Goal: Task Accomplishment & Management: Use online tool/utility

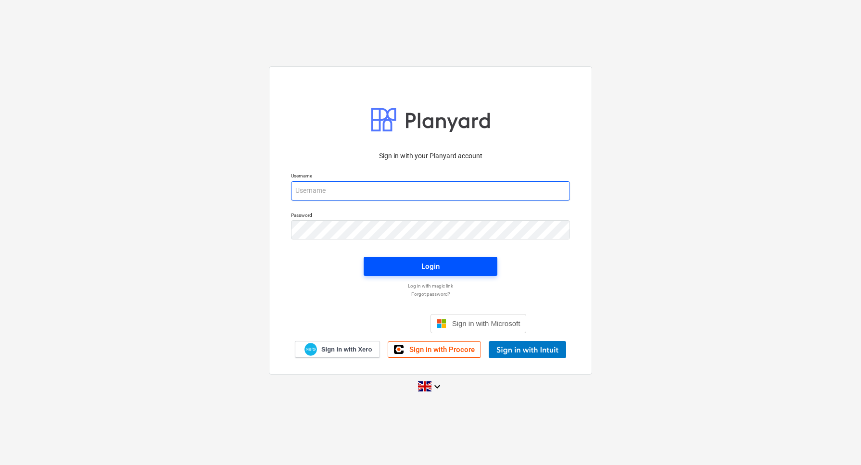
type input "[EMAIL_ADDRESS][DOMAIN_NAME]"
click at [423, 266] on div "Login" at bounding box center [430, 266] width 18 height 13
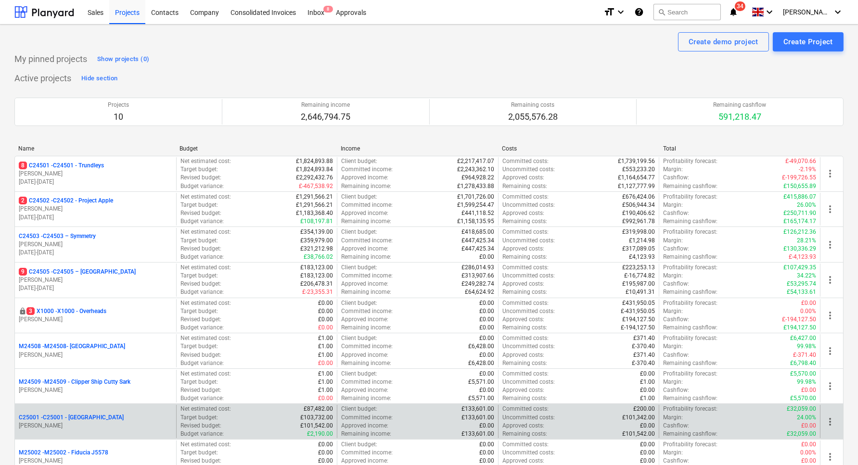
scroll to position [60, 0]
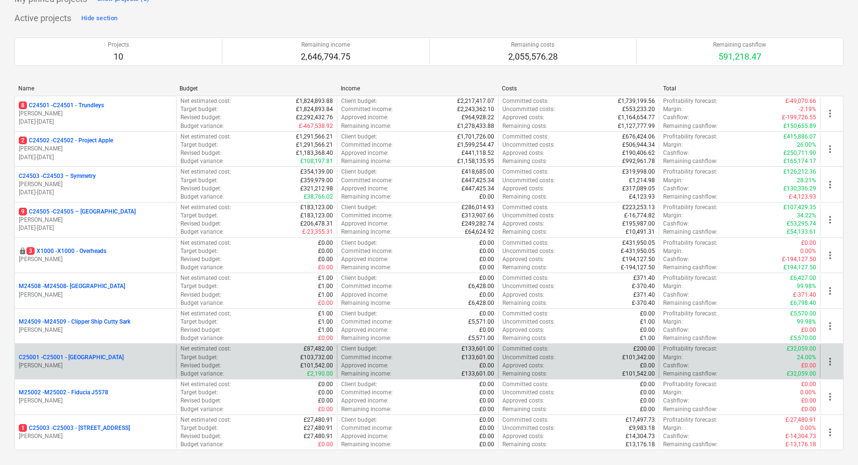
click at [64, 366] on p "[PERSON_NAME]" at bounding box center [95, 366] width 153 height 8
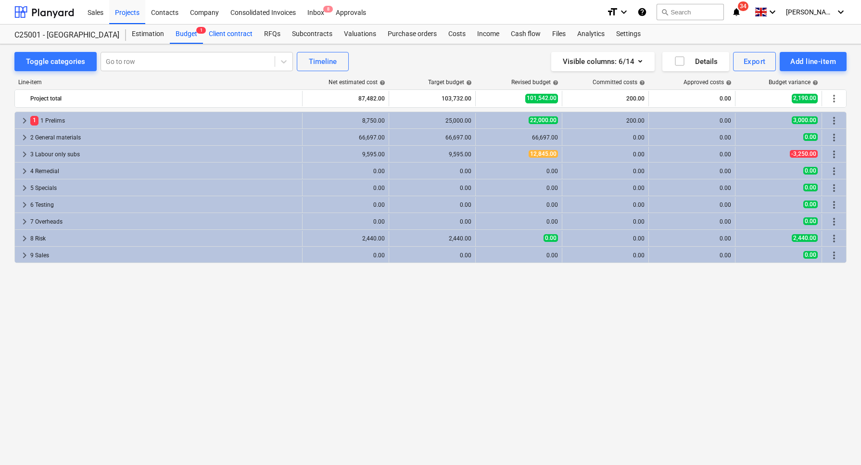
click at [230, 33] on div "Client contract" at bounding box center [230, 34] width 55 height 19
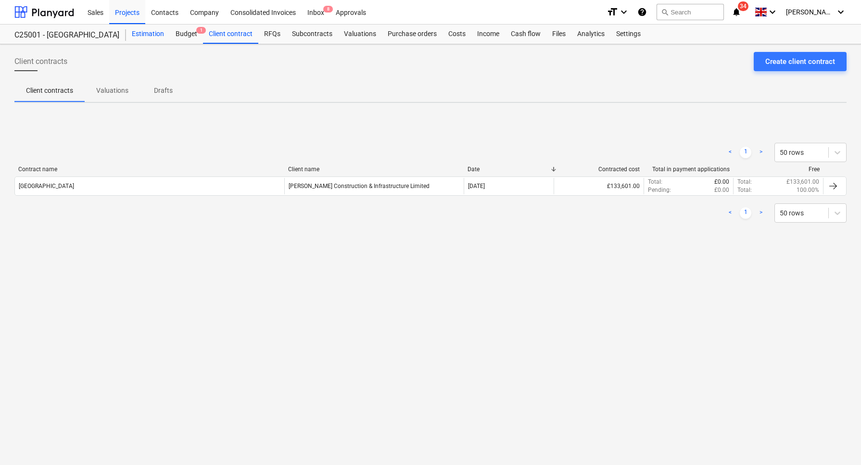
click at [144, 31] on div "Estimation" at bounding box center [148, 34] width 44 height 19
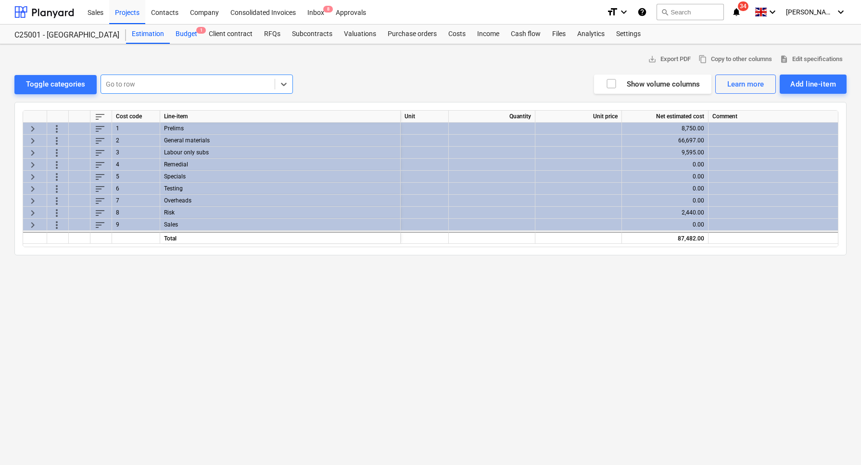
click at [180, 33] on div "Budget 1" at bounding box center [186, 34] width 33 height 19
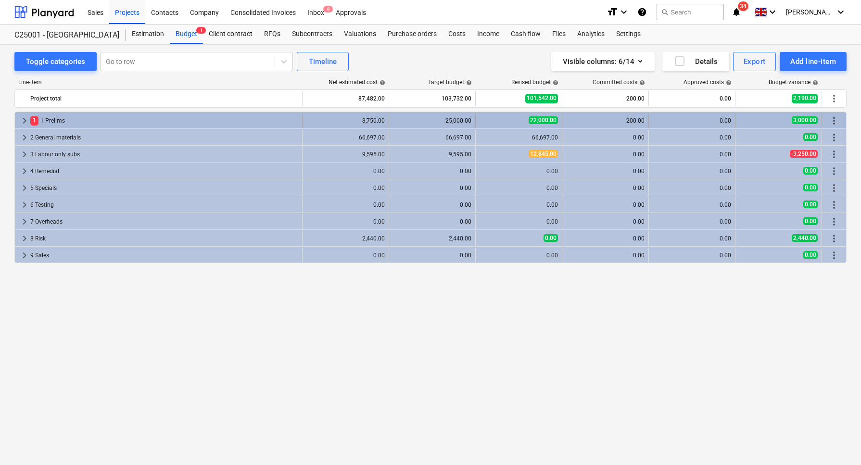
click at [58, 121] on div "1 1 Prelims" at bounding box center [164, 120] width 268 height 15
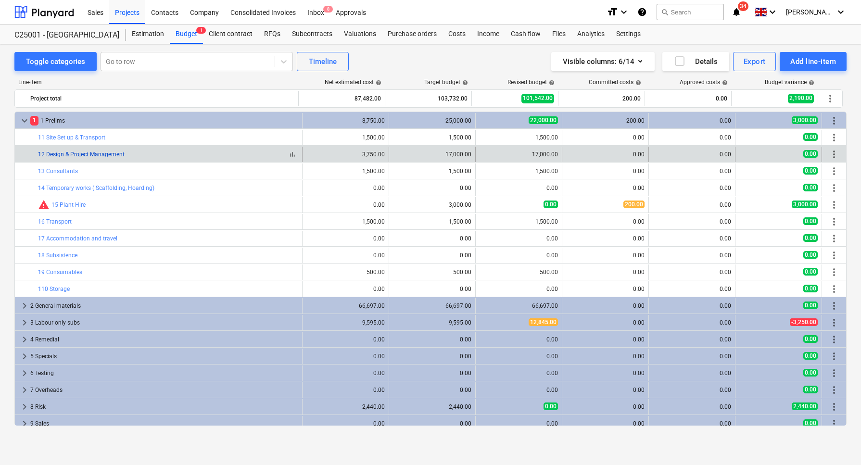
click at [82, 153] on link "12 Design & Project Management" at bounding box center [81, 154] width 87 height 7
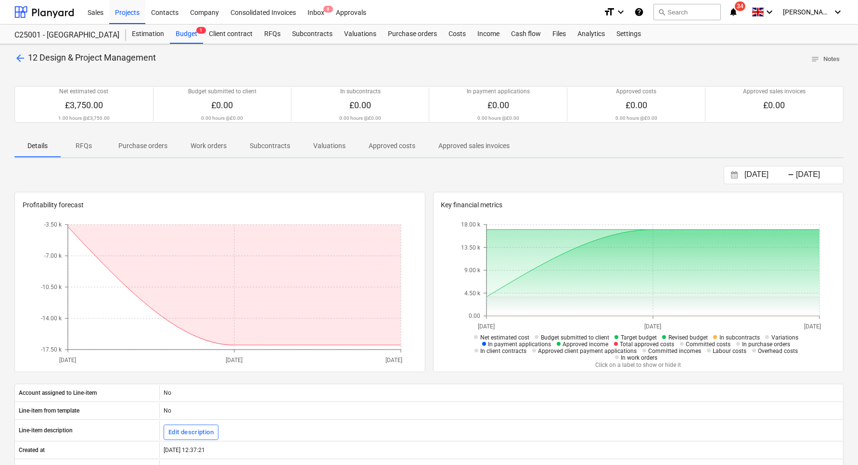
click at [151, 141] on p "Purchase orders" at bounding box center [142, 146] width 49 height 10
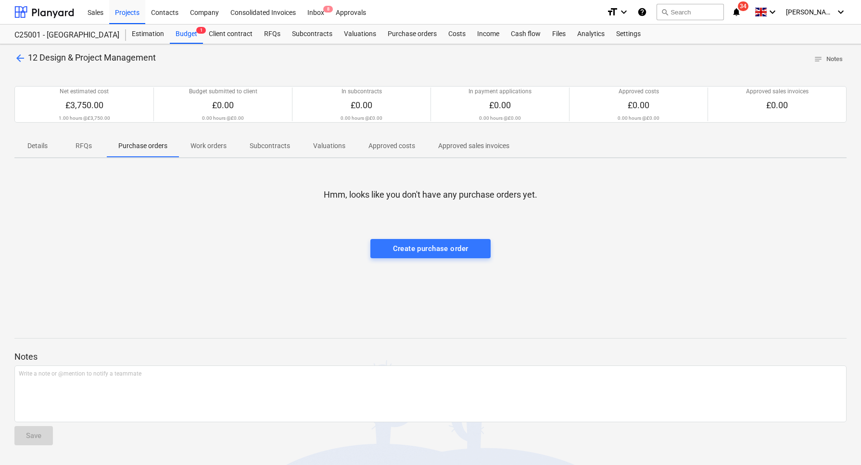
click at [213, 145] on p "Work orders" at bounding box center [208, 146] width 36 height 10
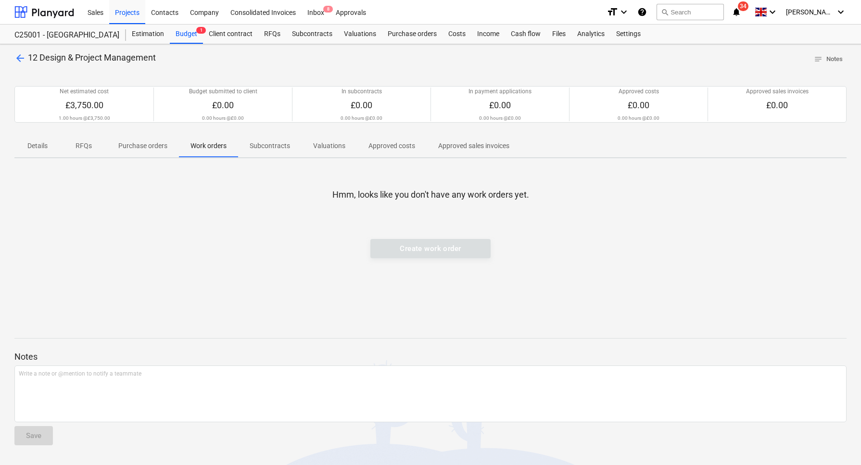
click at [276, 148] on p "Subcontracts" at bounding box center [270, 146] width 40 height 10
click at [331, 143] on p "Valuations" at bounding box center [329, 146] width 32 height 10
click at [397, 147] on p "Approved costs" at bounding box center [391, 146] width 47 height 10
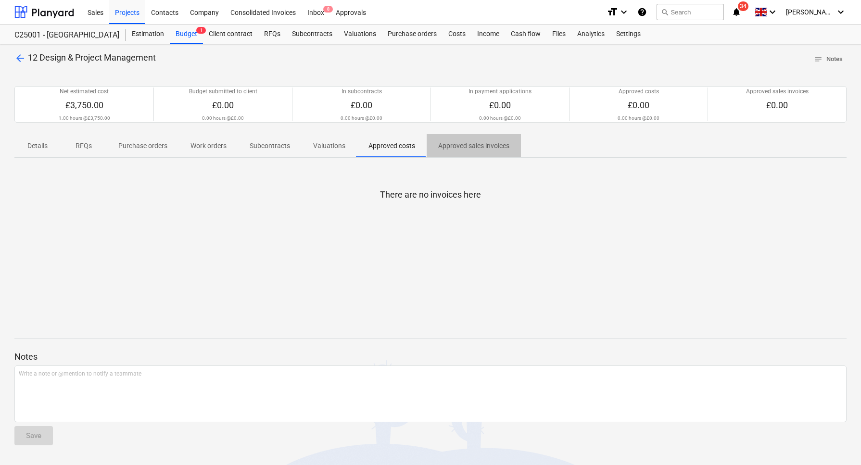
drag, startPoint x: 456, startPoint y: 149, endPoint x: 450, endPoint y: 149, distance: 6.8
click at [455, 149] on p "Approved sales invoices" at bounding box center [473, 146] width 71 height 10
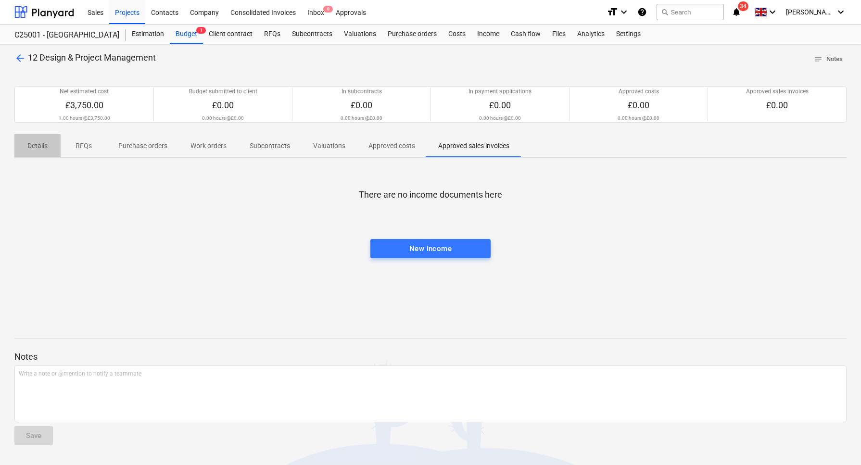
click at [44, 147] on p "Details" at bounding box center [37, 146] width 23 height 10
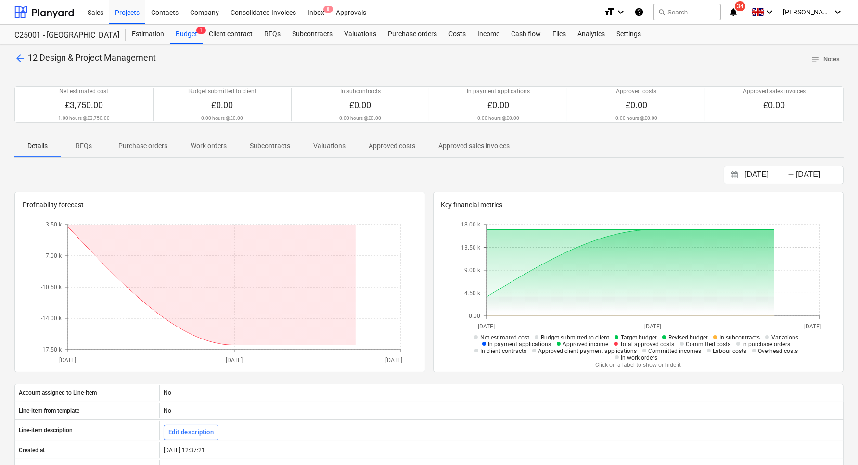
click at [86, 147] on p "RFQs" at bounding box center [83, 146] width 23 height 10
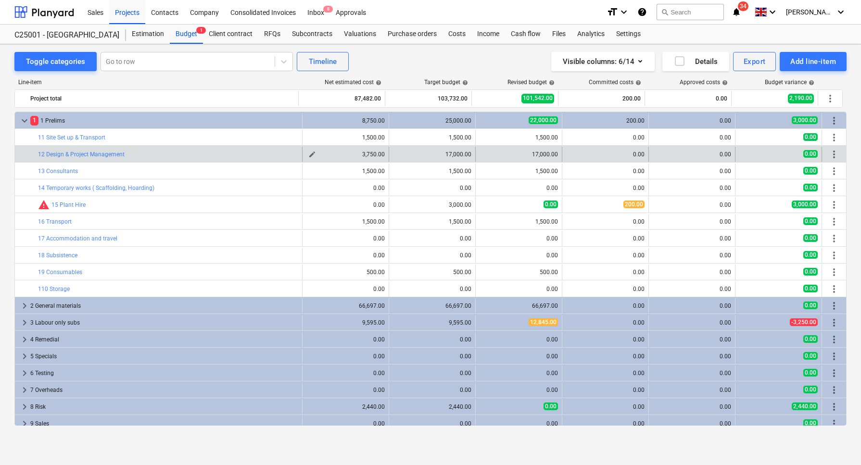
click at [355, 156] on div "3,750.00" at bounding box center [345, 154] width 78 height 7
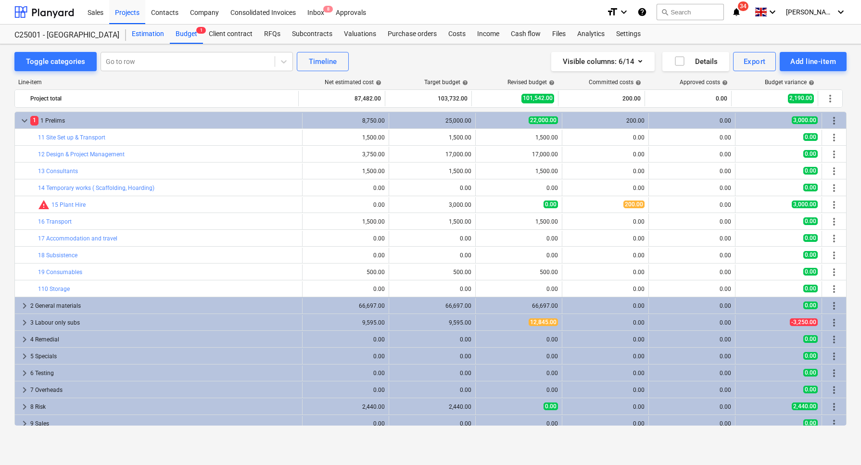
click at [146, 34] on div "Estimation" at bounding box center [148, 34] width 44 height 19
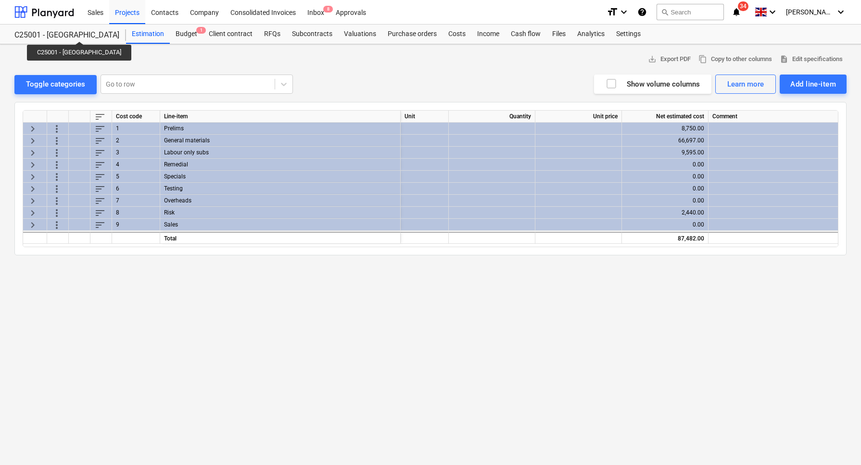
click at [72, 33] on div "C25001 - [GEOGRAPHIC_DATA]" at bounding box center [64, 35] width 100 height 10
click at [55, 11] on div at bounding box center [44, 12] width 60 height 24
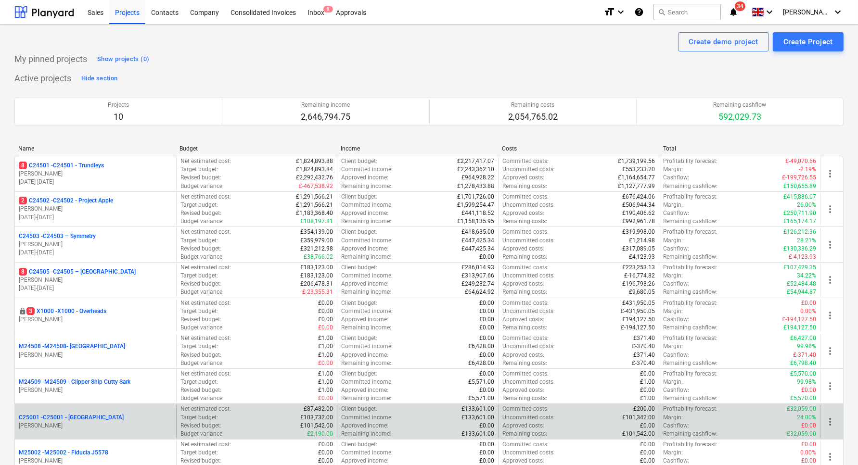
click at [84, 415] on p "C25001 - C25001 - [GEOGRAPHIC_DATA]" at bounding box center [71, 418] width 105 height 8
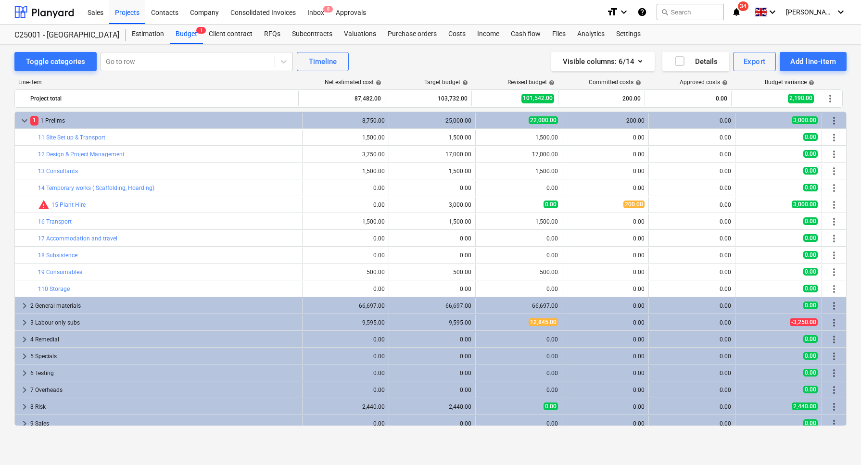
scroll to position [5, 0]
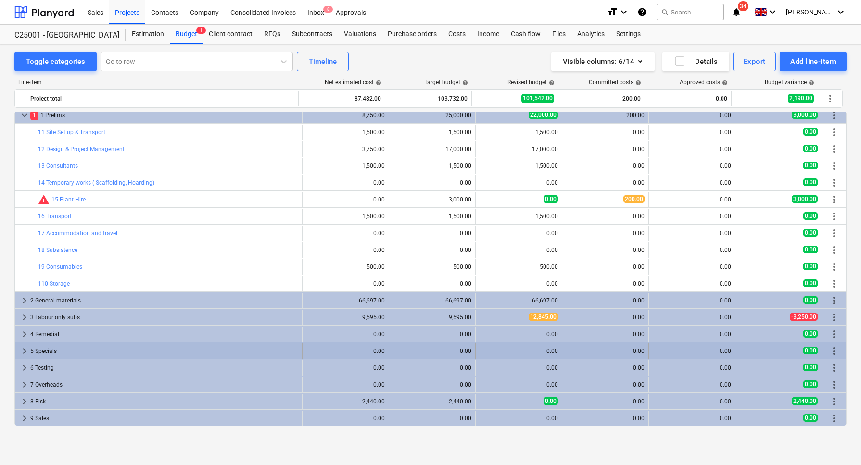
click at [516, 348] on div "0.00" at bounding box center [519, 351] width 78 height 7
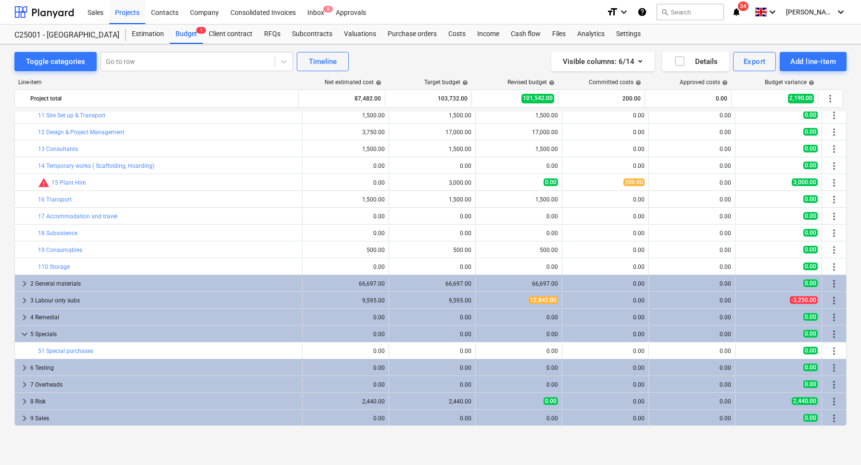
scroll to position [0, 0]
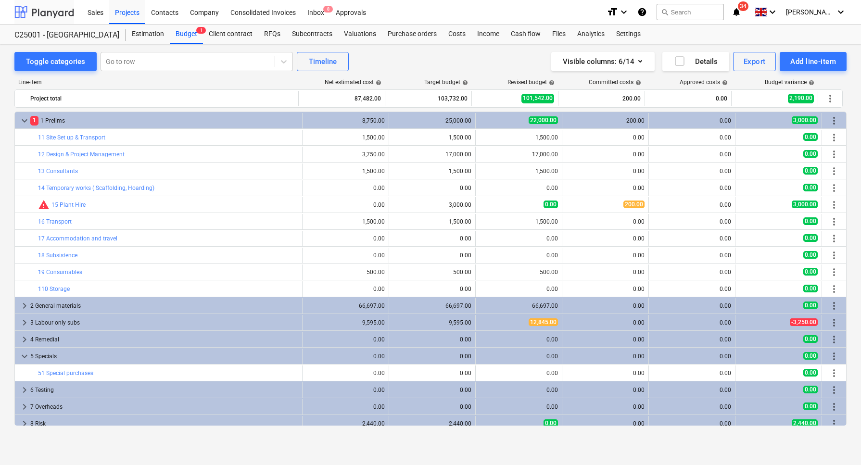
click at [48, 10] on div at bounding box center [44, 12] width 60 height 24
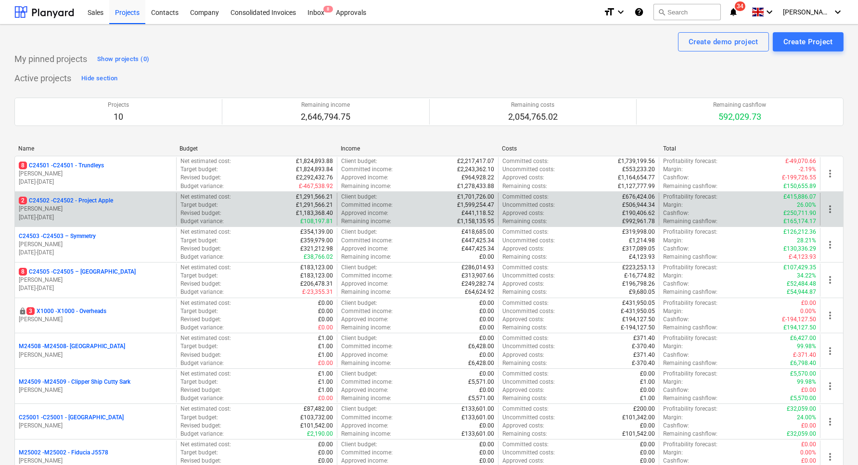
click at [68, 205] on p "[PERSON_NAME]" at bounding box center [95, 209] width 153 height 8
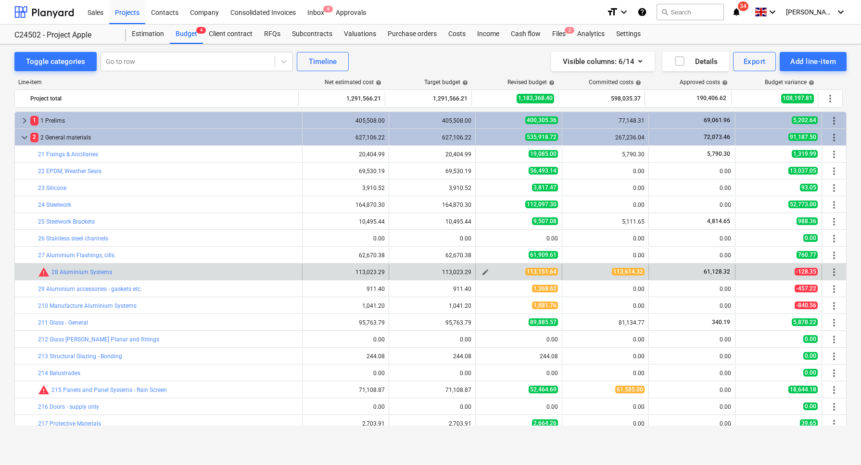
click at [484, 268] on span "edit" at bounding box center [485, 272] width 8 height 8
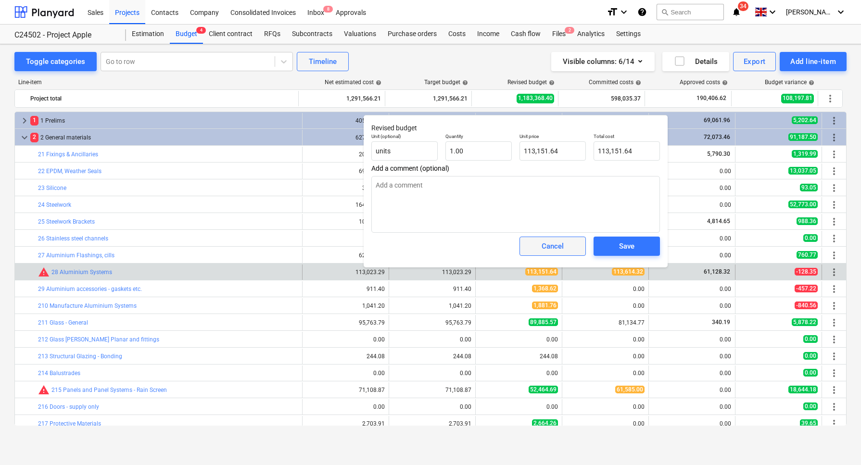
click at [542, 249] on div "Cancel" at bounding box center [553, 246] width 22 height 13
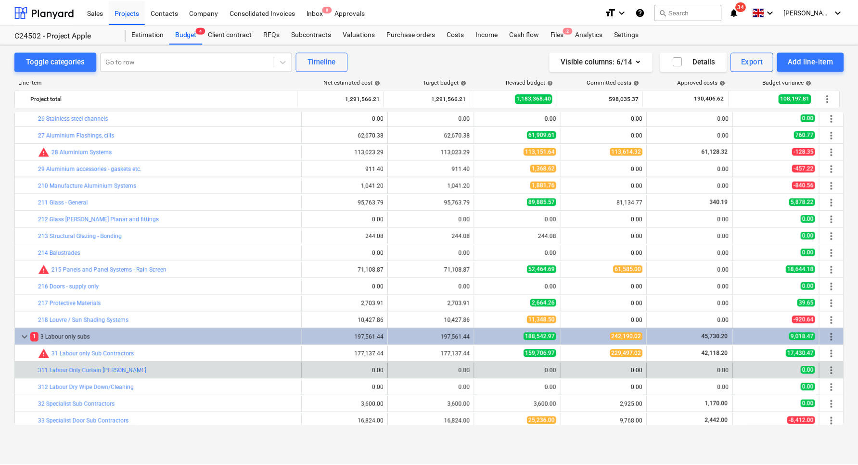
scroll to position [301, 0]
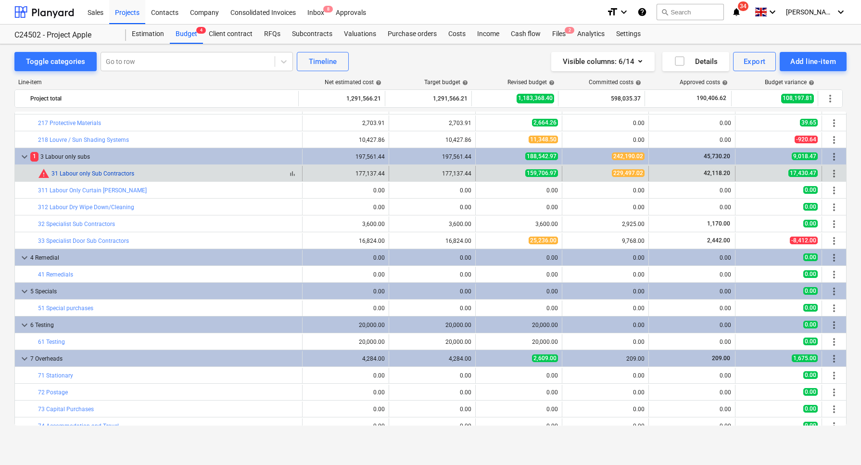
click at [101, 170] on link "31 Labour only Sub Contractors" at bounding box center [92, 173] width 83 height 7
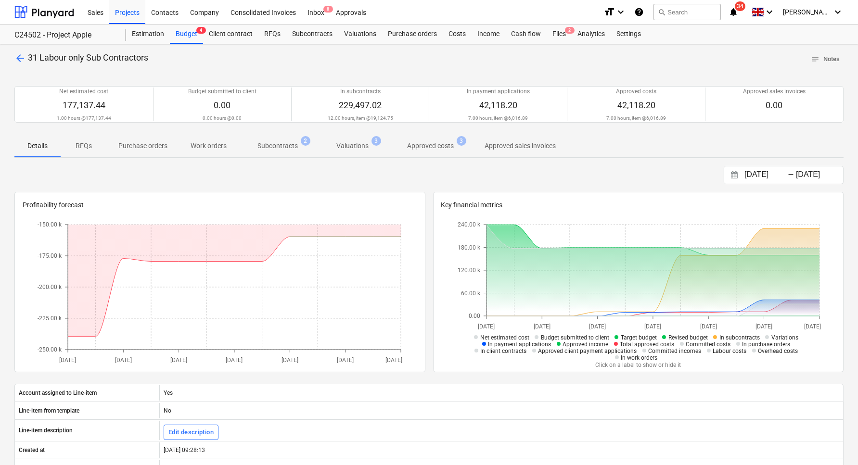
click at [284, 144] on p "Subcontracts" at bounding box center [277, 146] width 40 height 10
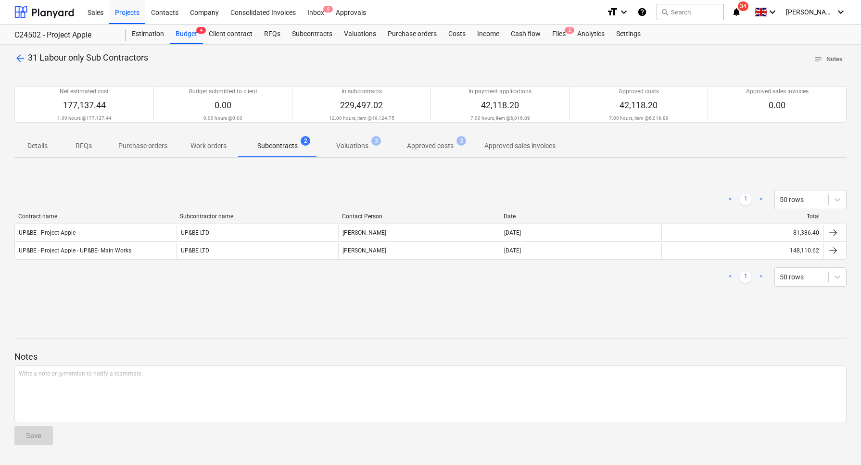
click at [345, 145] on p "Valuations" at bounding box center [352, 146] width 32 height 10
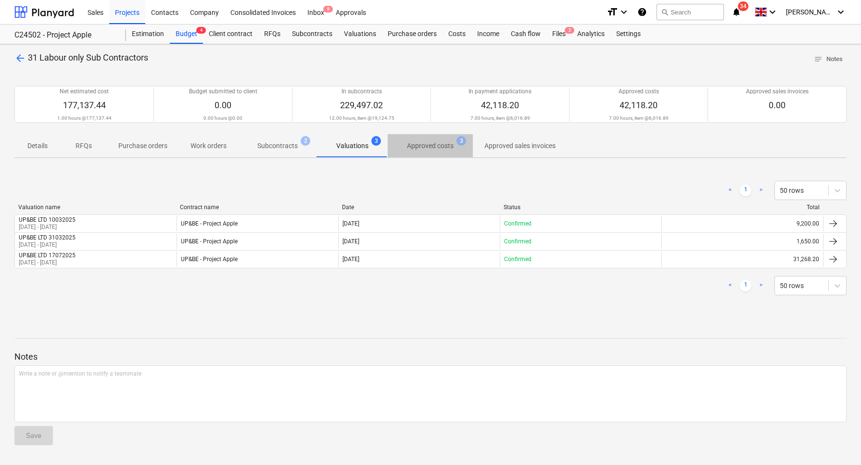
click at [423, 142] on p "Approved costs" at bounding box center [430, 146] width 47 height 10
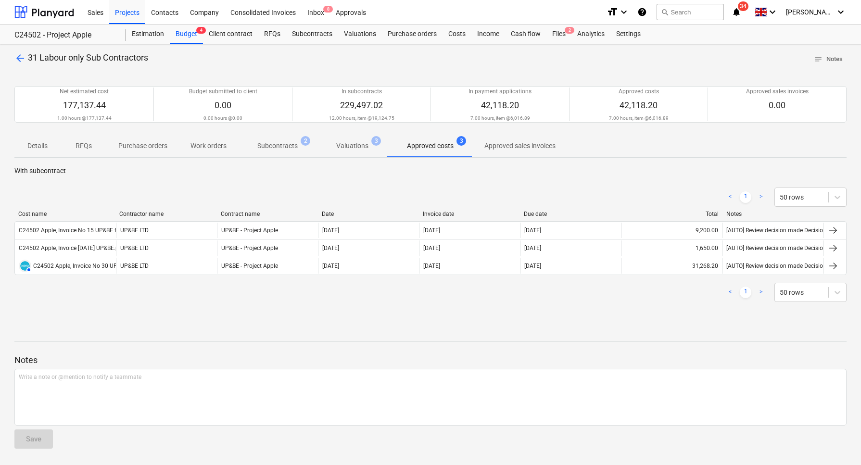
click at [346, 147] on p "Valuations" at bounding box center [352, 146] width 32 height 10
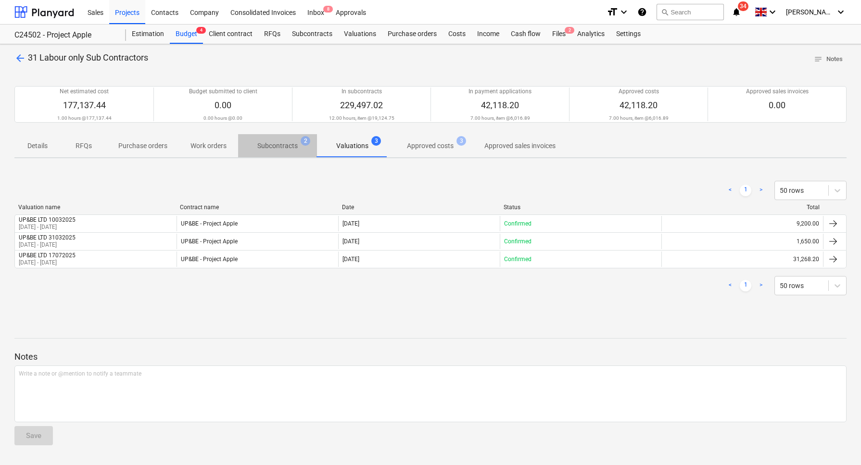
click at [271, 147] on p "Subcontracts" at bounding box center [277, 146] width 40 height 10
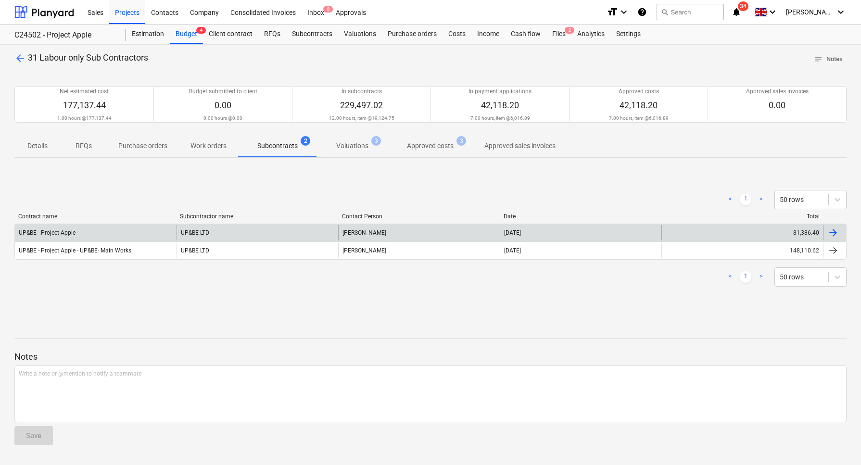
click at [97, 233] on div "UP&BE - Project Apple" at bounding box center [96, 232] width 162 height 15
click at [829, 232] on div at bounding box center [833, 233] width 12 height 12
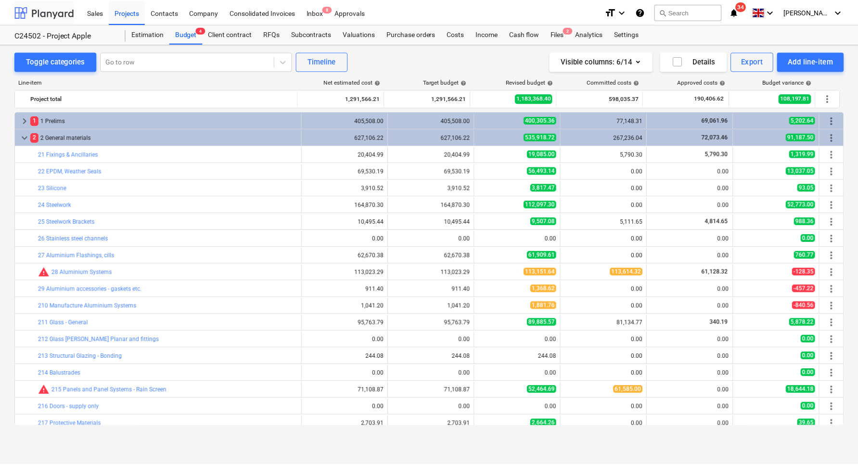
scroll to position [301, 0]
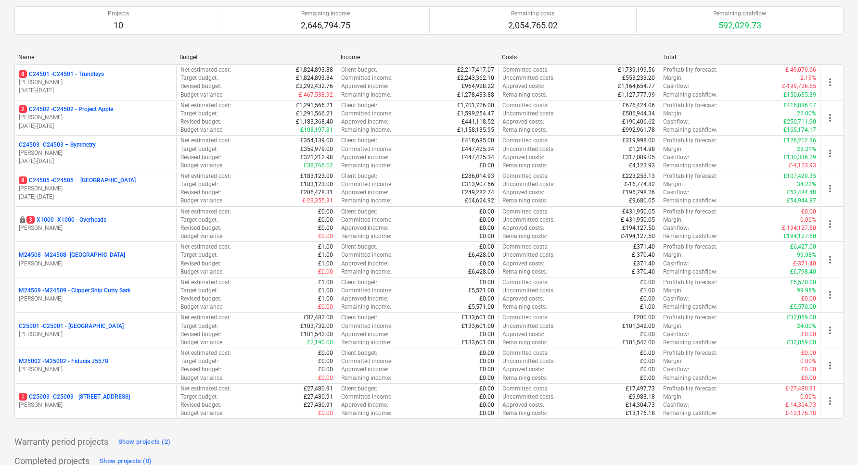
scroll to position [119, 0]
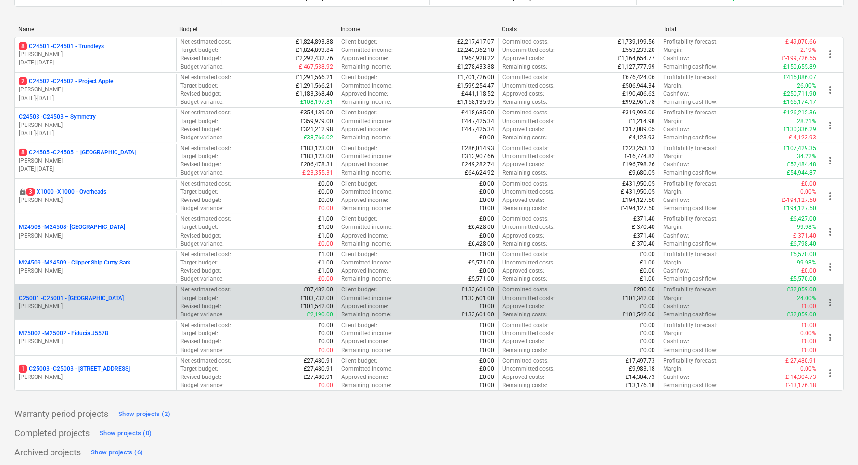
click at [85, 294] on p "C25001 - C25001 - [GEOGRAPHIC_DATA]" at bounding box center [71, 298] width 105 height 8
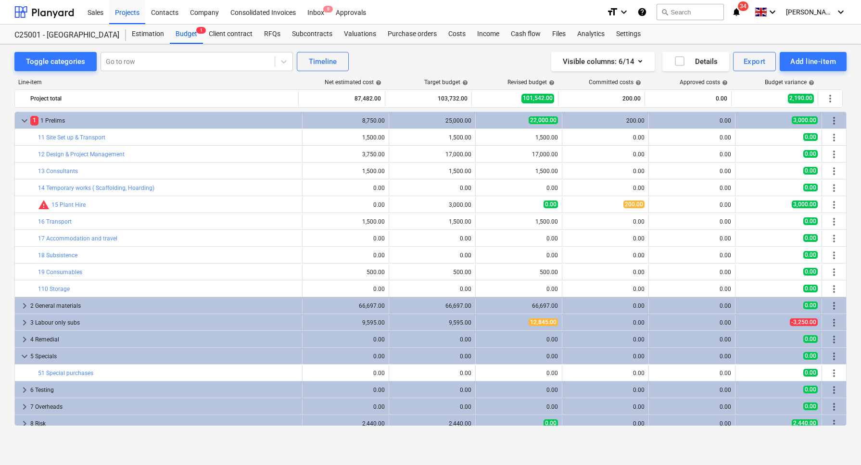
scroll to position [22, 0]
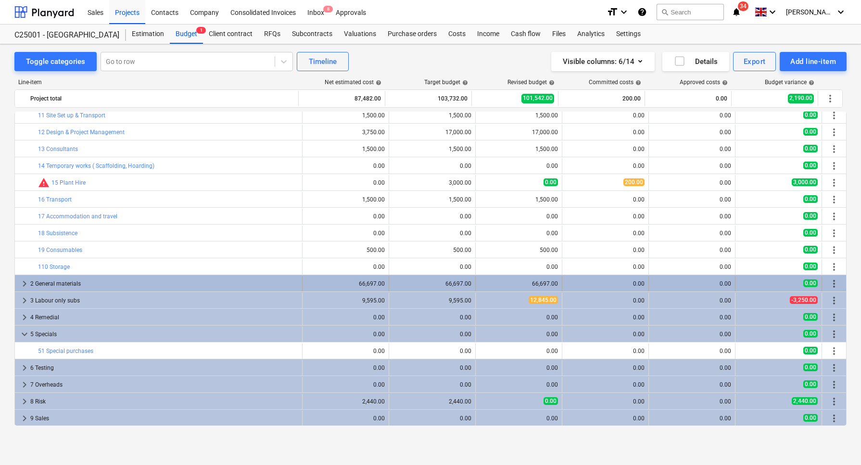
click at [50, 282] on div "2 General materials" at bounding box center [164, 283] width 268 height 15
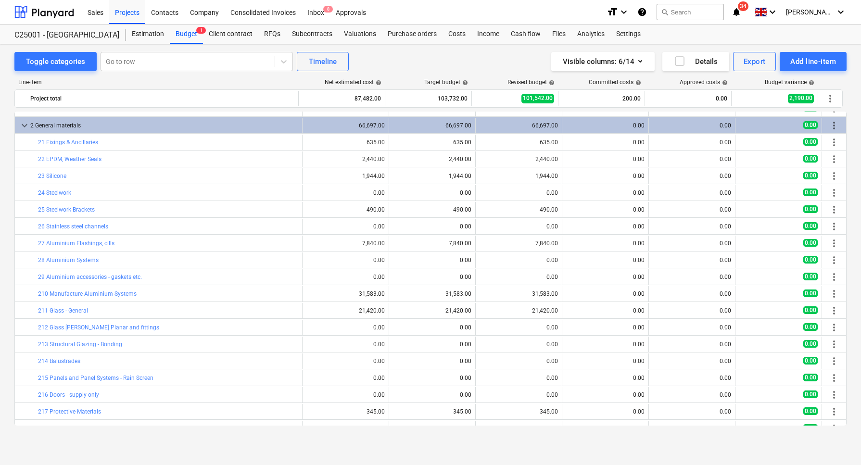
scroll to position [325, 0]
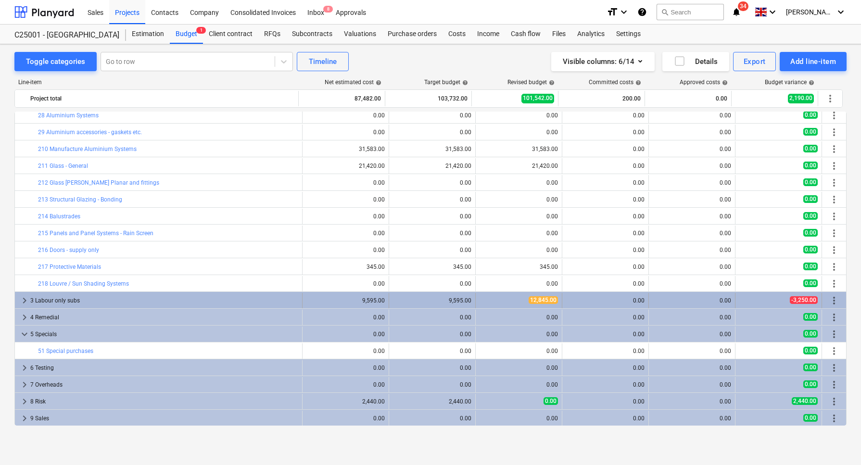
click at [112, 293] on div "3 Labour only subs" at bounding box center [164, 300] width 268 height 15
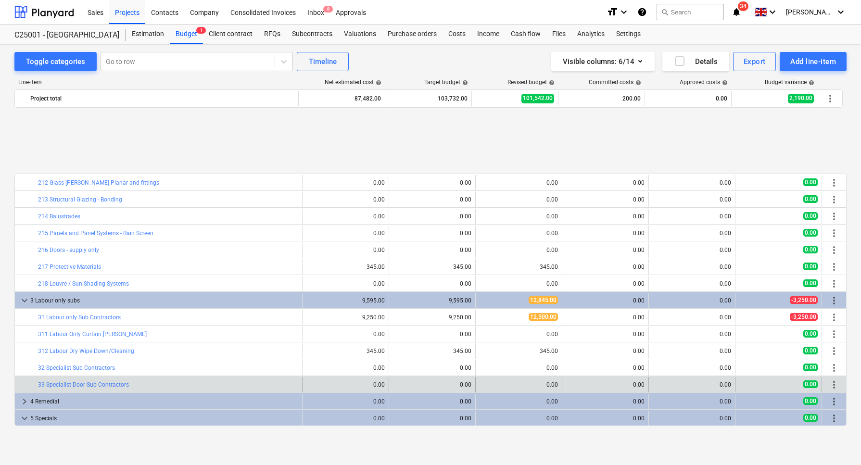
scroll to position [409, 0]
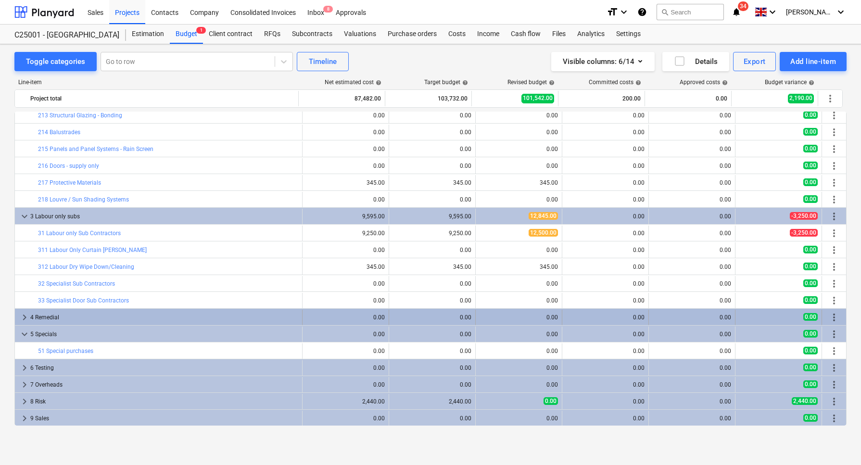
click at [108, 314] on div "4 Remedial" at bounding box center [164, 317] width 268 height 15
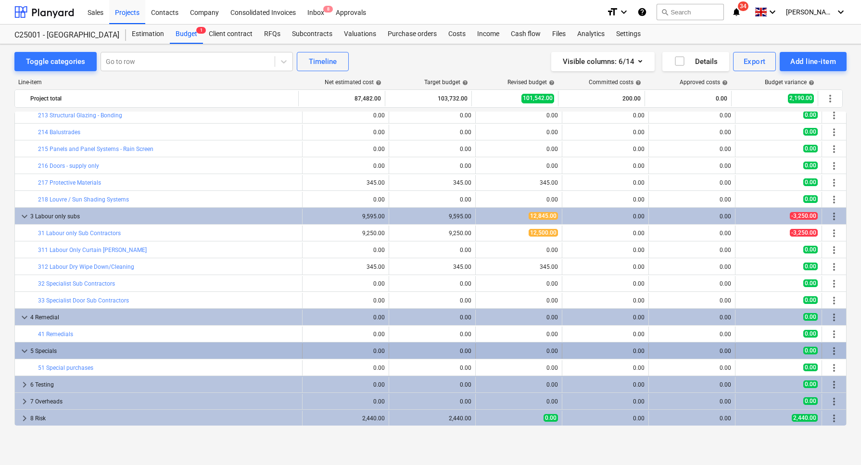
click at [101, 349] on div "5 Specials" at bounding box center [164, 350] width 268 height 15
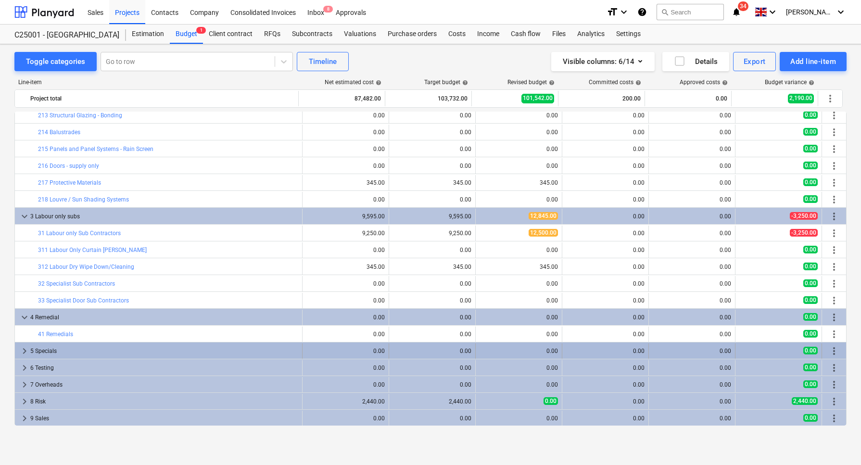
click at [102, 349] on div "5 Specials" at bounding box center [164, 350] width 268 height 15
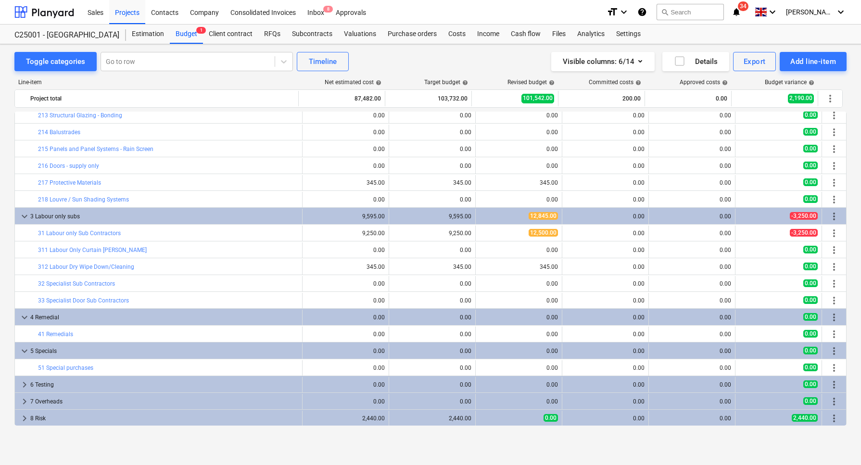
scroll to position [426, 0]
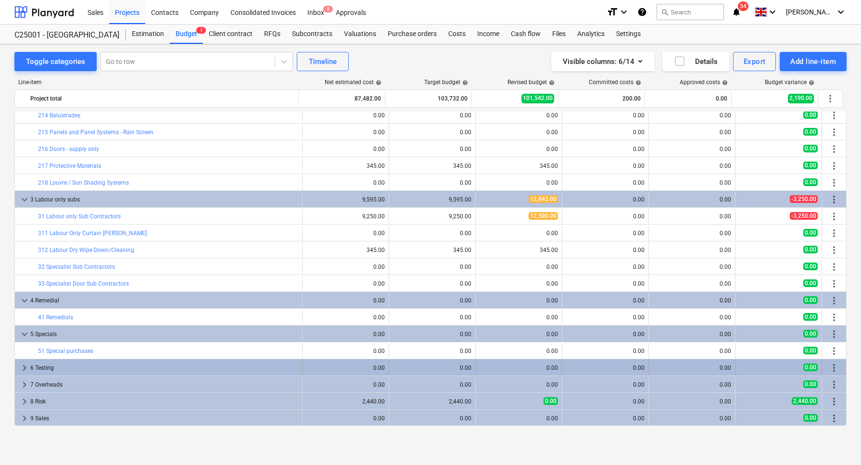
click at [103, 364] on div "6 Testing" at bounding box center [164, 367] width 268 height 15
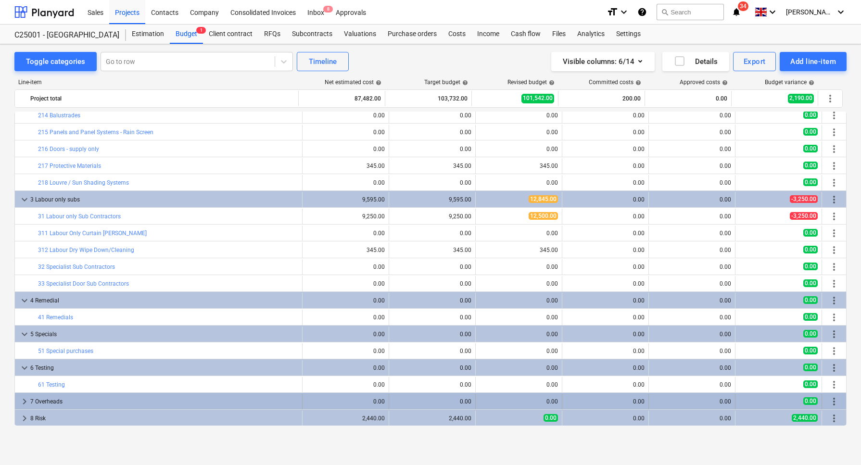
click at [99, 402] on div "7 Overheads" at bounding box center [164, 401] width 268 height 15
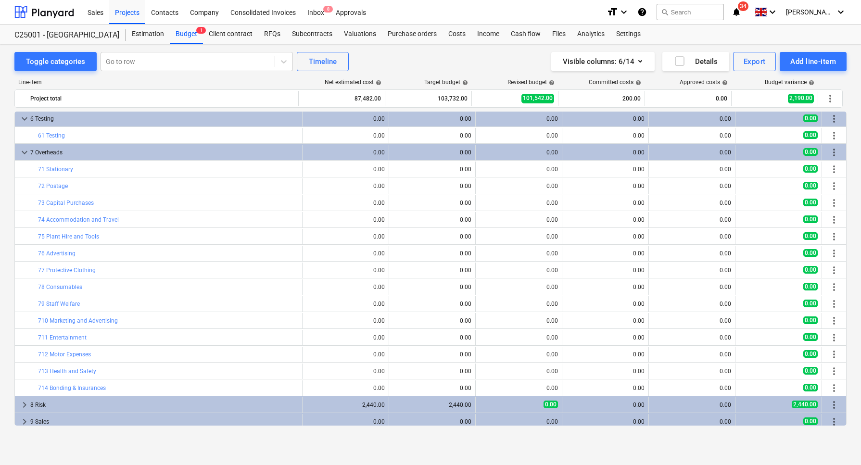
scroll to position [679, 0]
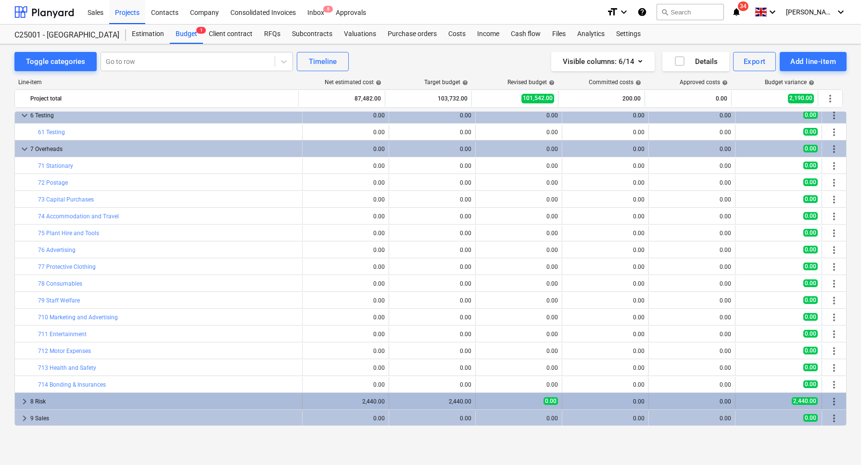
click at [98, 396] on div "8 Risk" at bounding box center [164, 401] width 268 height 15
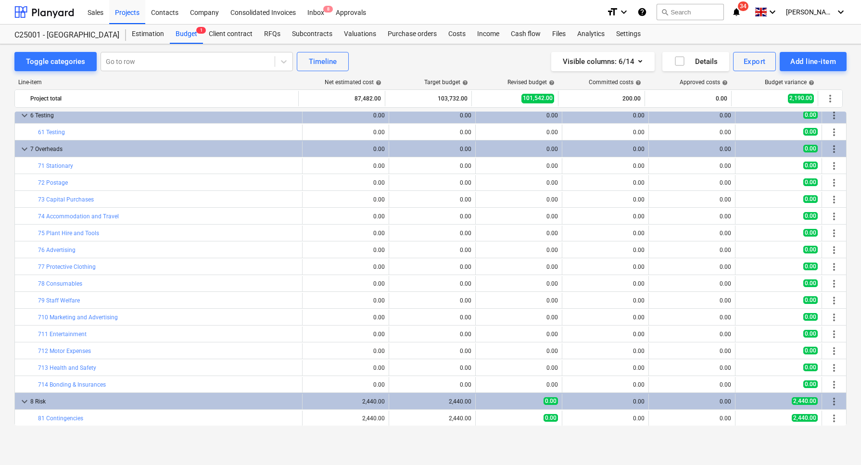
scroll to position [696, 0]
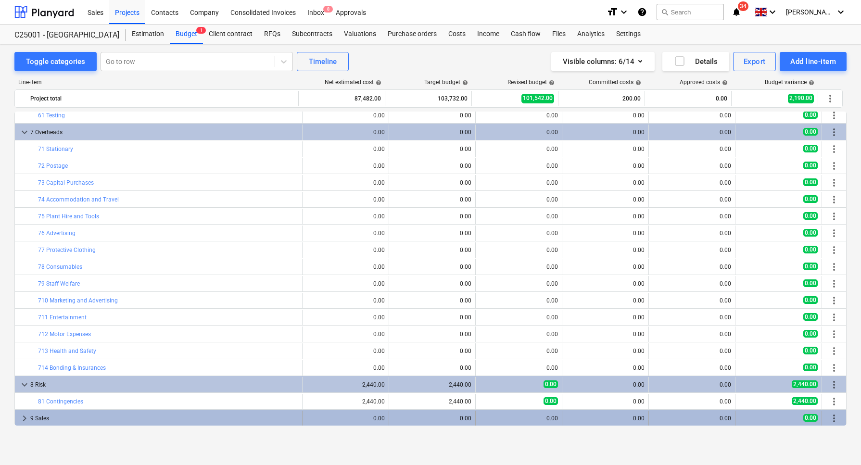
click at [104, 411] on div "9 Sales" at bounding box center [164, 418] width 268 height 15
click at [102, 414] on div "9 Sales" at bounding box center [164, 418] width 268 height 15
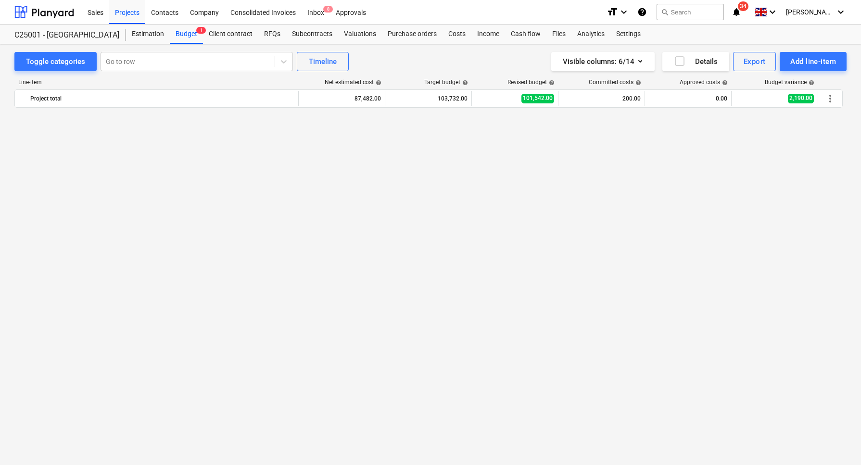
scroll to position [0, 0]
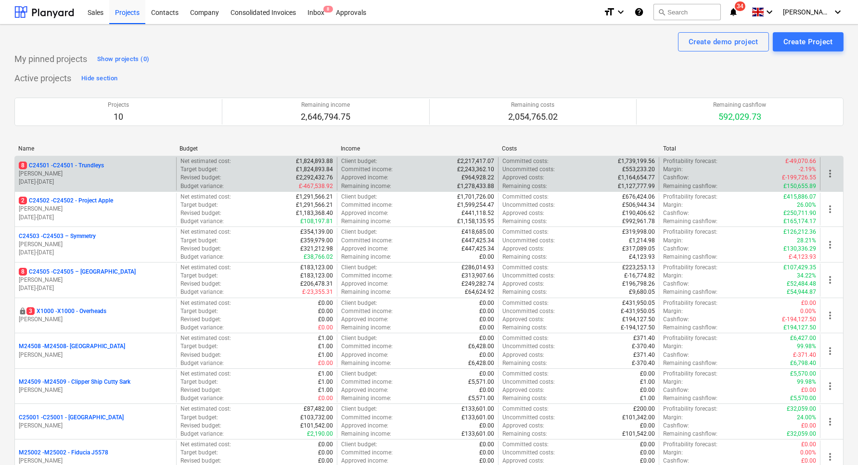
click at [54, 174] on p "[PERSON_NAME]" at bounding box center [95, 174] width 153 height 8
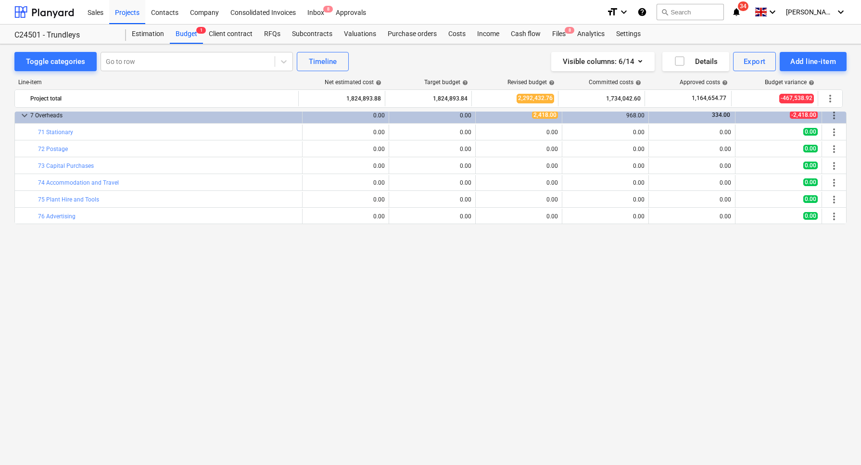
scroll to position [171, 0]
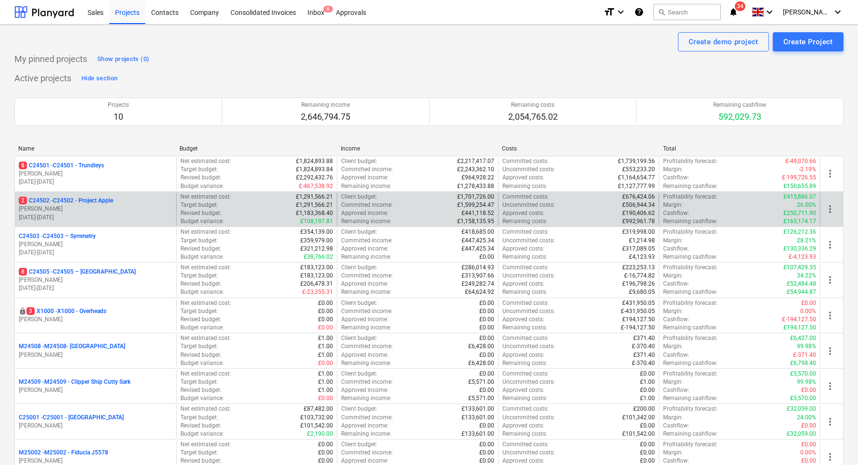
click at [67, 197] on p "2 C24502 - C24502 - Project Apple" at bounding box center [66, 201] width 94 height 8
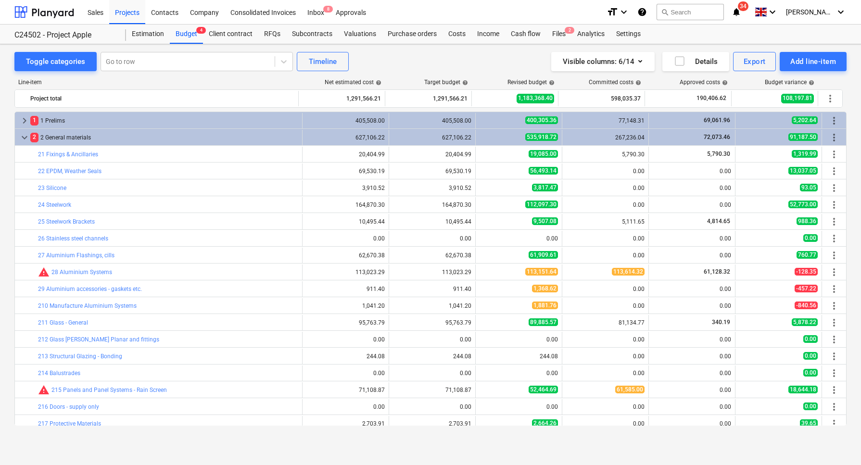
scroll to position [301, 0]
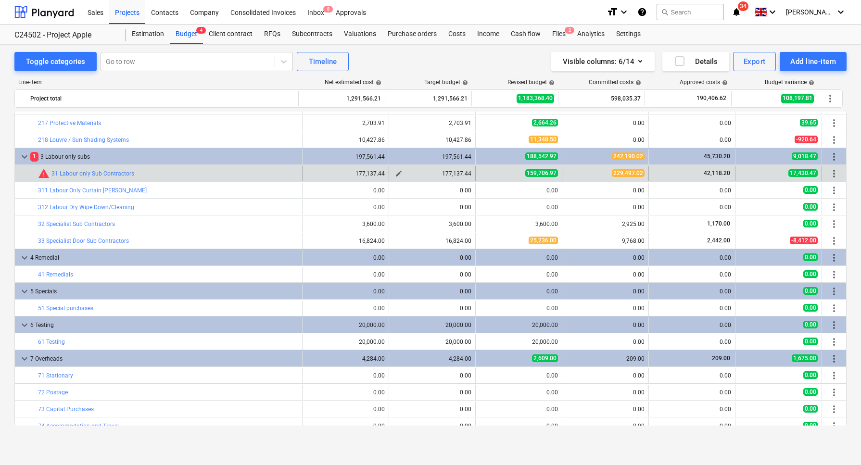
click at [455, 173] on div "177,137.44" at bounding box center [432, 173] width 78 height 7
click at [82, 168] on div "warning 31 Labour only Sub Contractors" at bounding box center [86, 174] width 96 height 12
click at [73, 171] on link "31 Labour only Sub Contractors" at bounding box center [92, 173] width 83 height 7
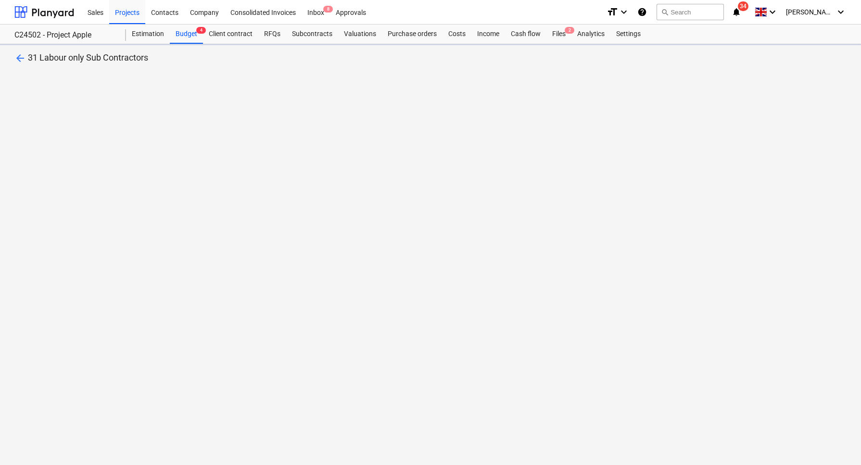
click at [73, 171] on div "arrow_back 31 Labour only Sub Contractors" at bounding box center [430, 254] width 861 height 421
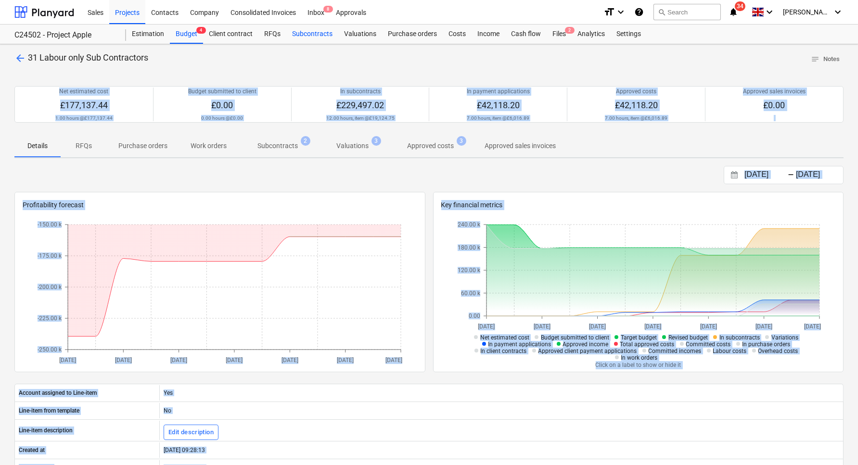
click at [318, 36] on div "Subcontracts" at bounding box center [312, 34] width 52 height 19
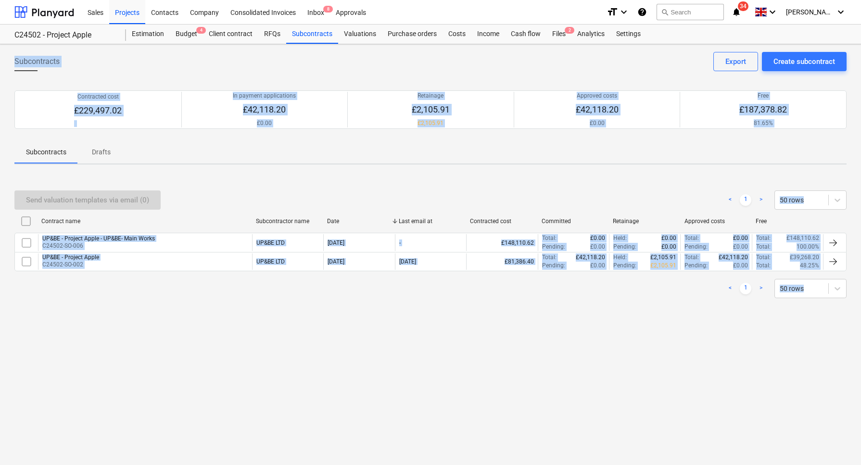
click at [374, 312] on div "Send valuation templates via email (0) < 1 > 50 rows Contract name Subcontracto…" at bounding box center [430, 244] width 832 height 144
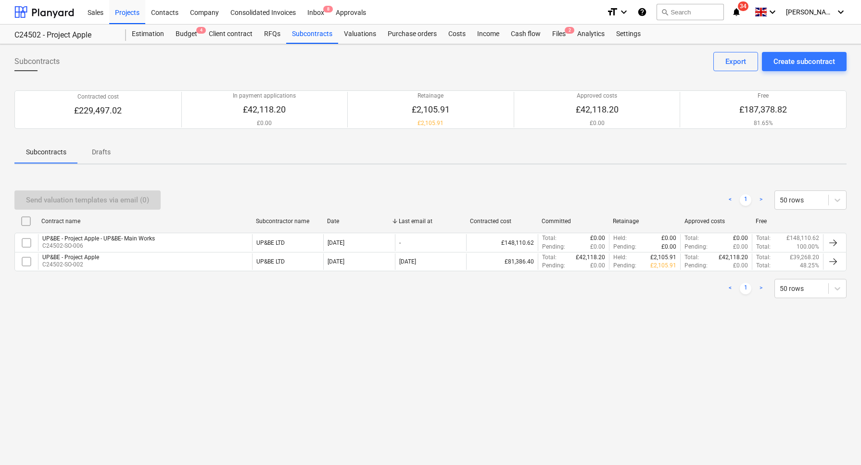
click at [632, 190] on div "Send valuation templates via email (0) < 1 > 50 rows" at bounding box center [430, 199] width 832 height 19
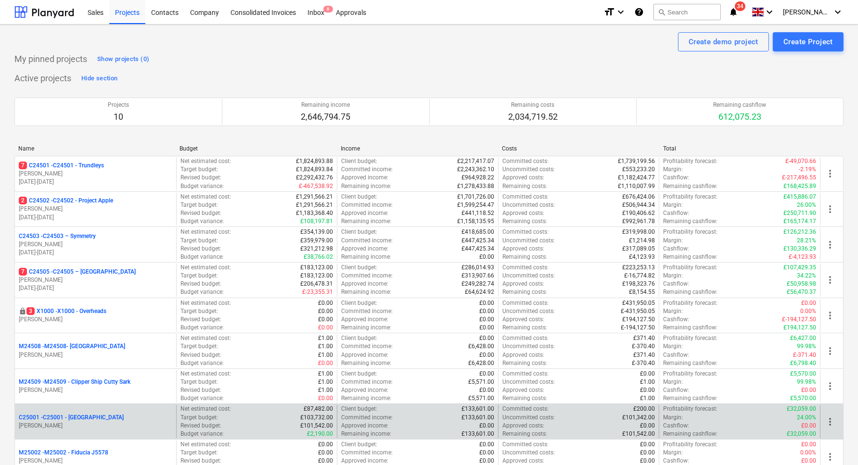
click at [109, 419] on p "C25001 - C25001 - [GEOGRAPHIC_DATA]" at bounding box center [71, 418] width 105 height 8
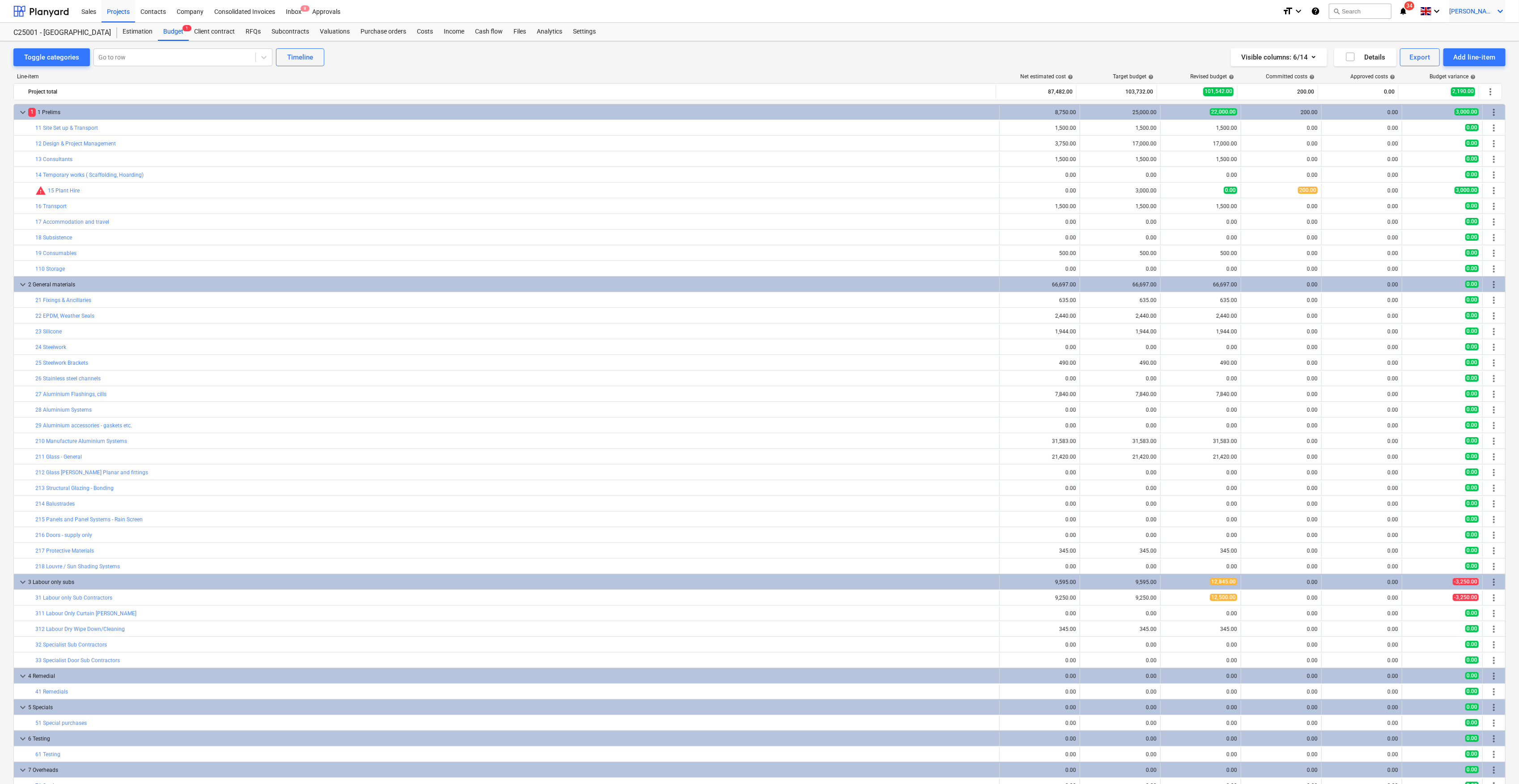
click at [800, 12] on icon "keyboard_arrow_down" at bounding box center [1500, 11] width 11 height 11
click at [800, 432] on div at bounding box center [759, 392] width 1519 height 784
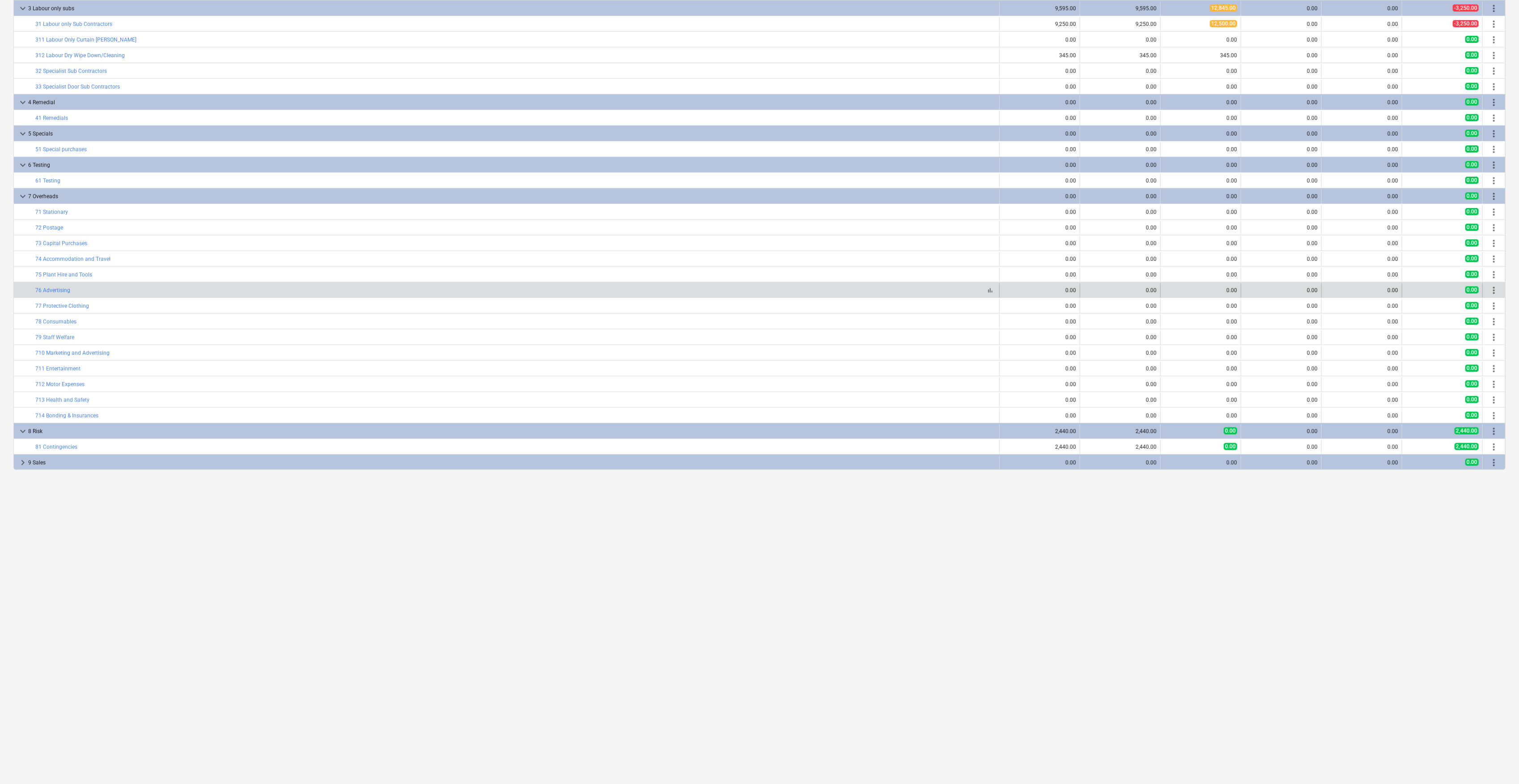
scroll to position [596, 0]
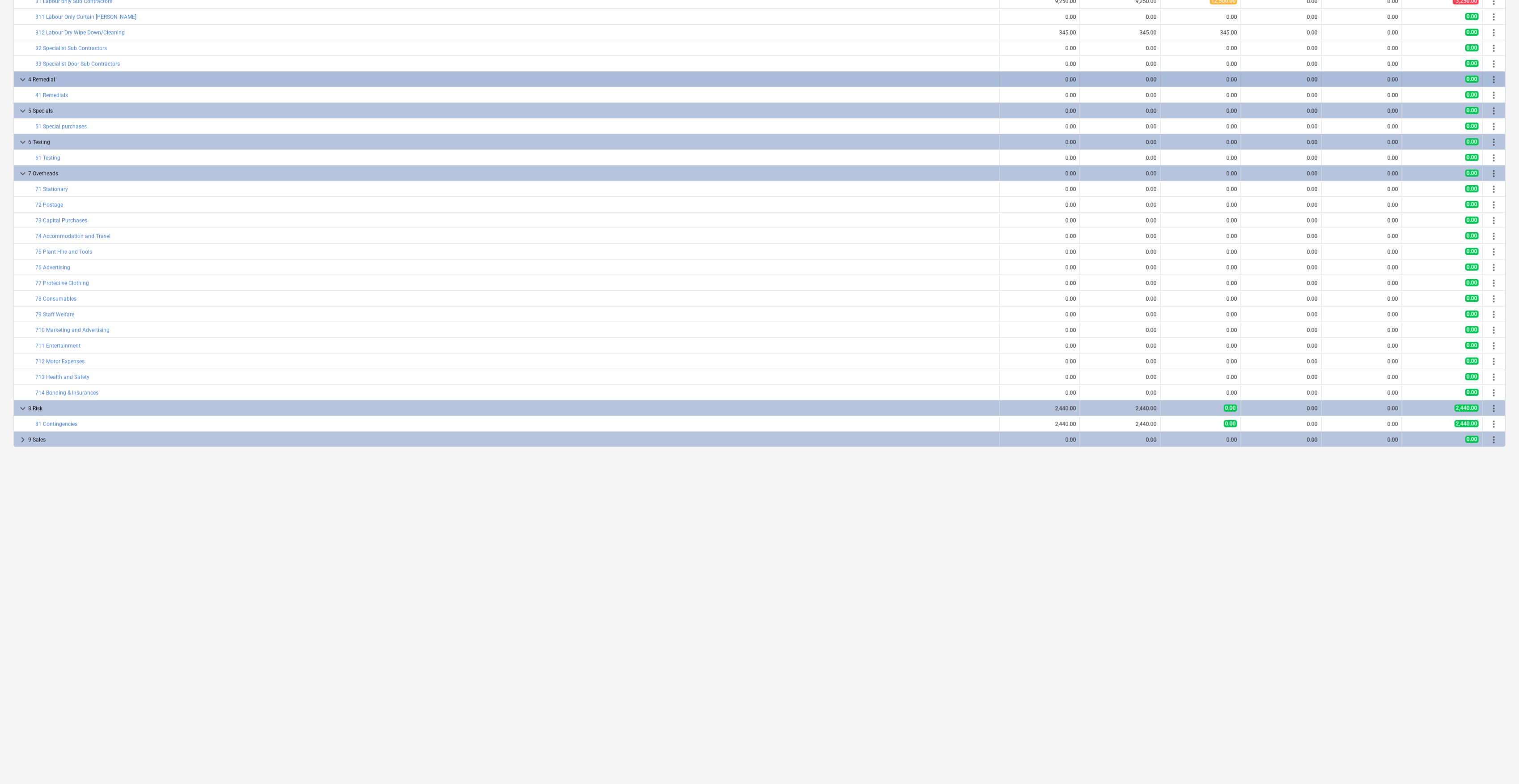
click at [42, 79] on div "4 Remedial" at bounding box center [512, 79] width 967 height 14
click at [40, 75] on div "4 Remedial" at bounding box center [512, 79] width 967 height 14
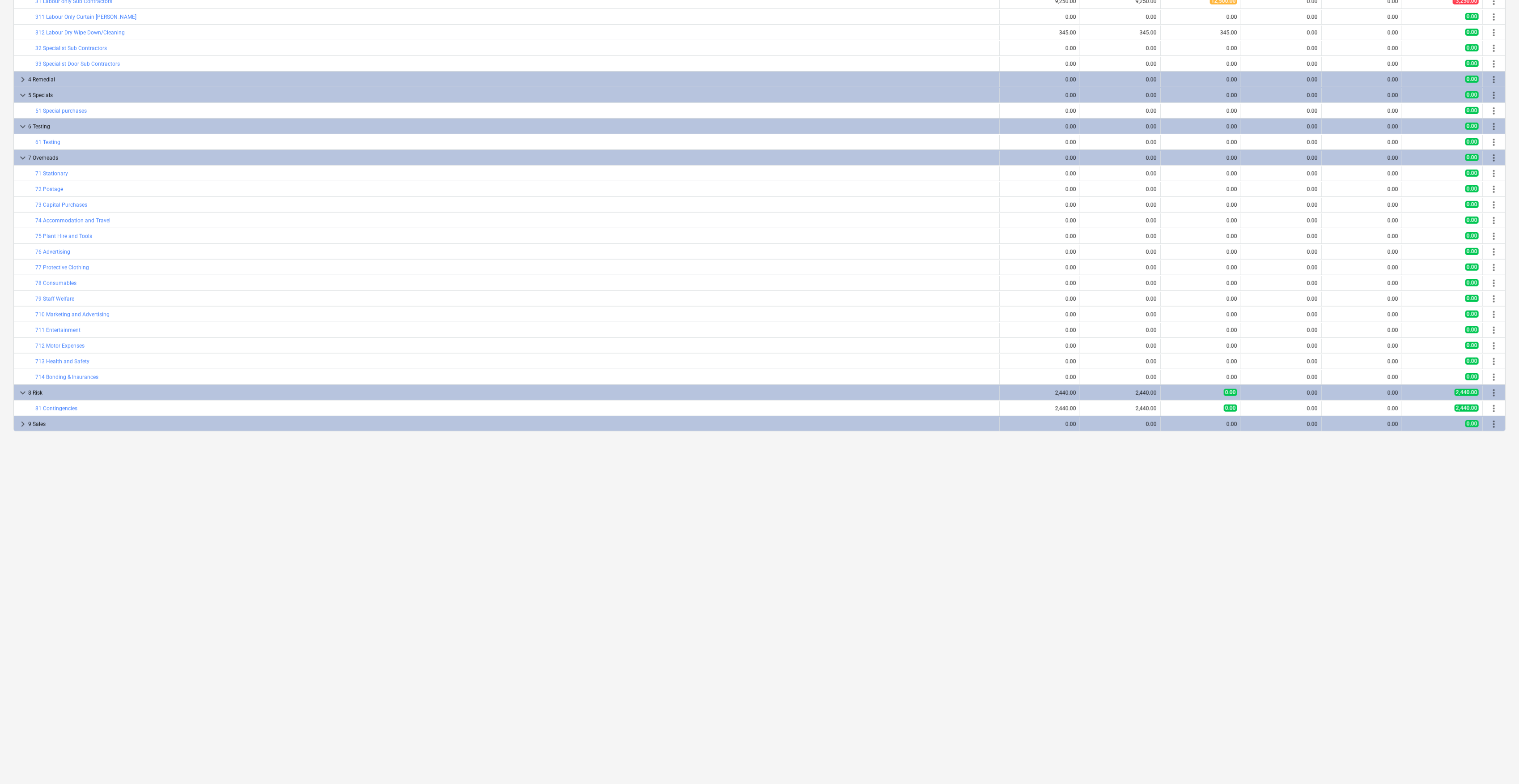
click at [40, 75] on div "4 Remedial" at bounding box center [512, 79] width 967 height 14
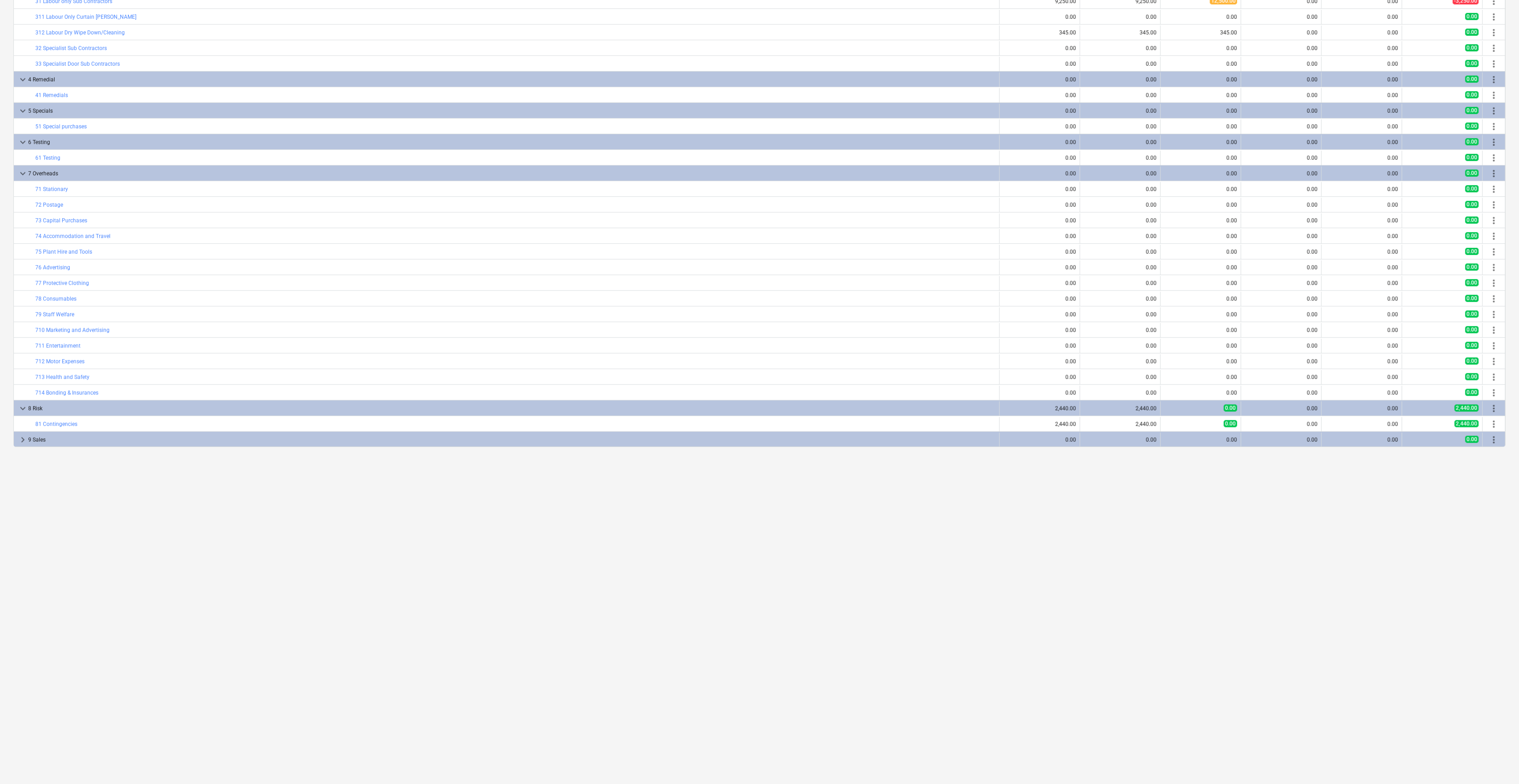
click at [40, 75] on div "4 Remedial" at bounding box center [512, 79] width 967 height 14
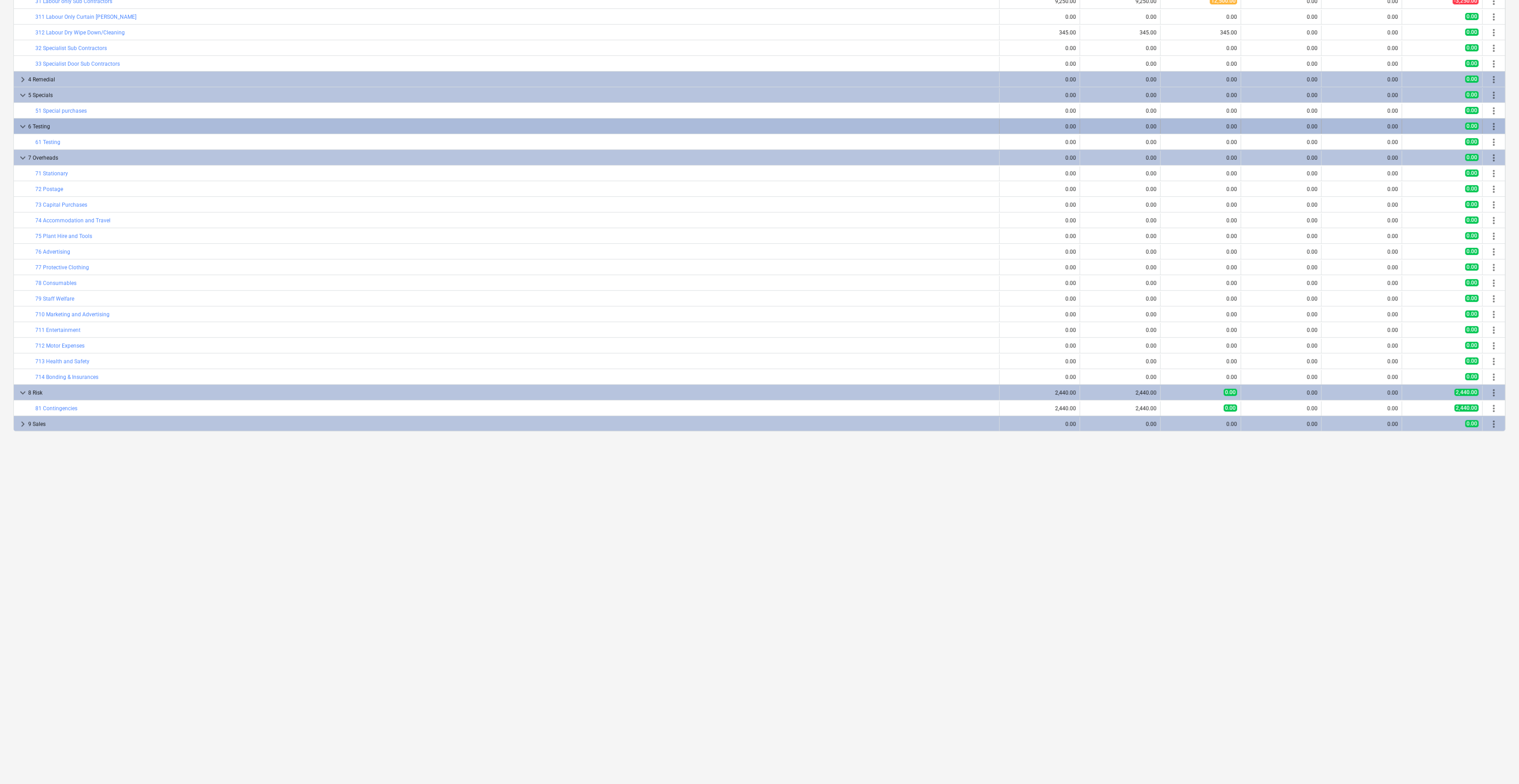
click at [34, 128] on div "6 Testing" at bounding box center [512, 126] width 967 height 14
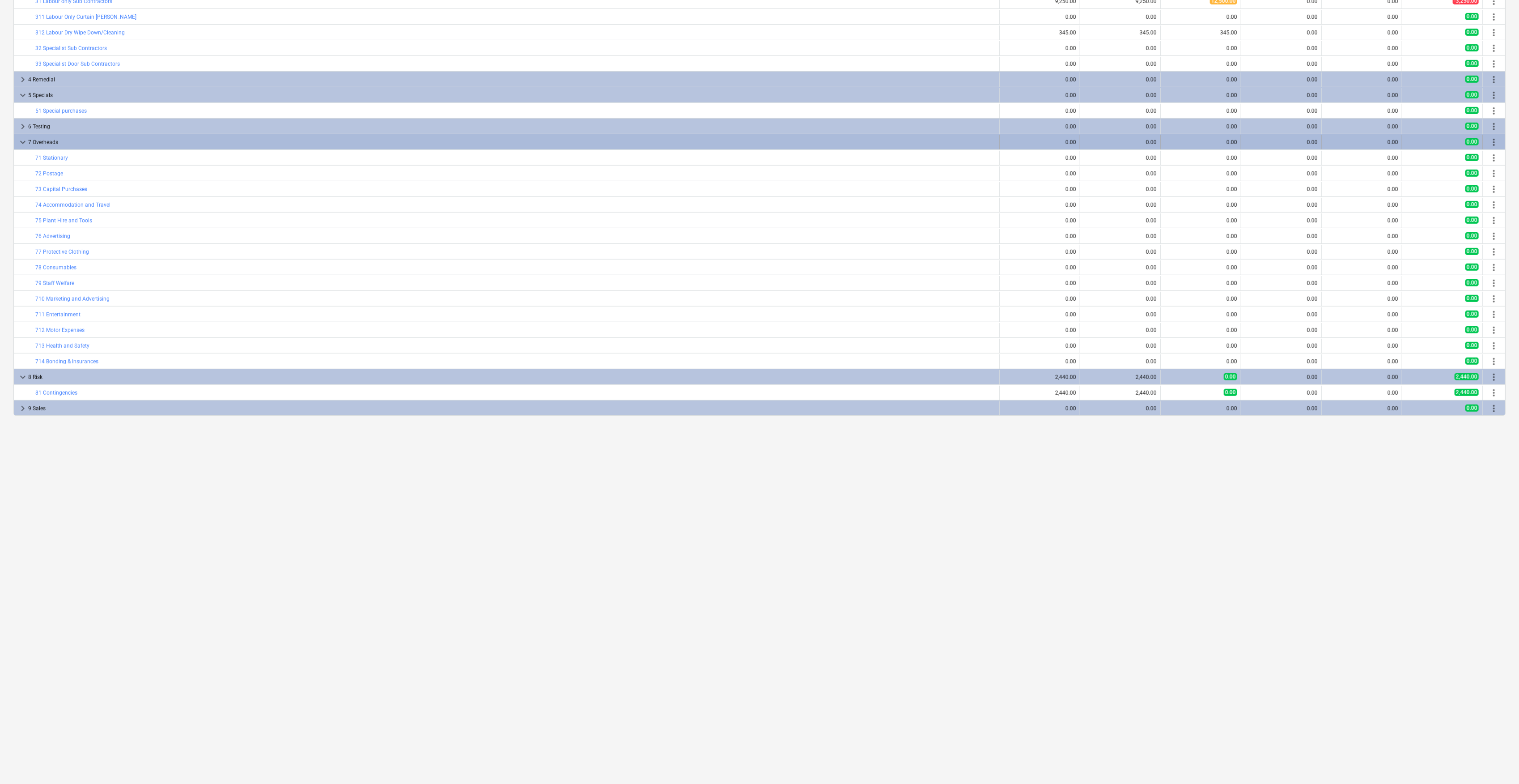
click at [33, 144] on div "7 Overheads" at bounding box center [512, 141] width 967 height 14
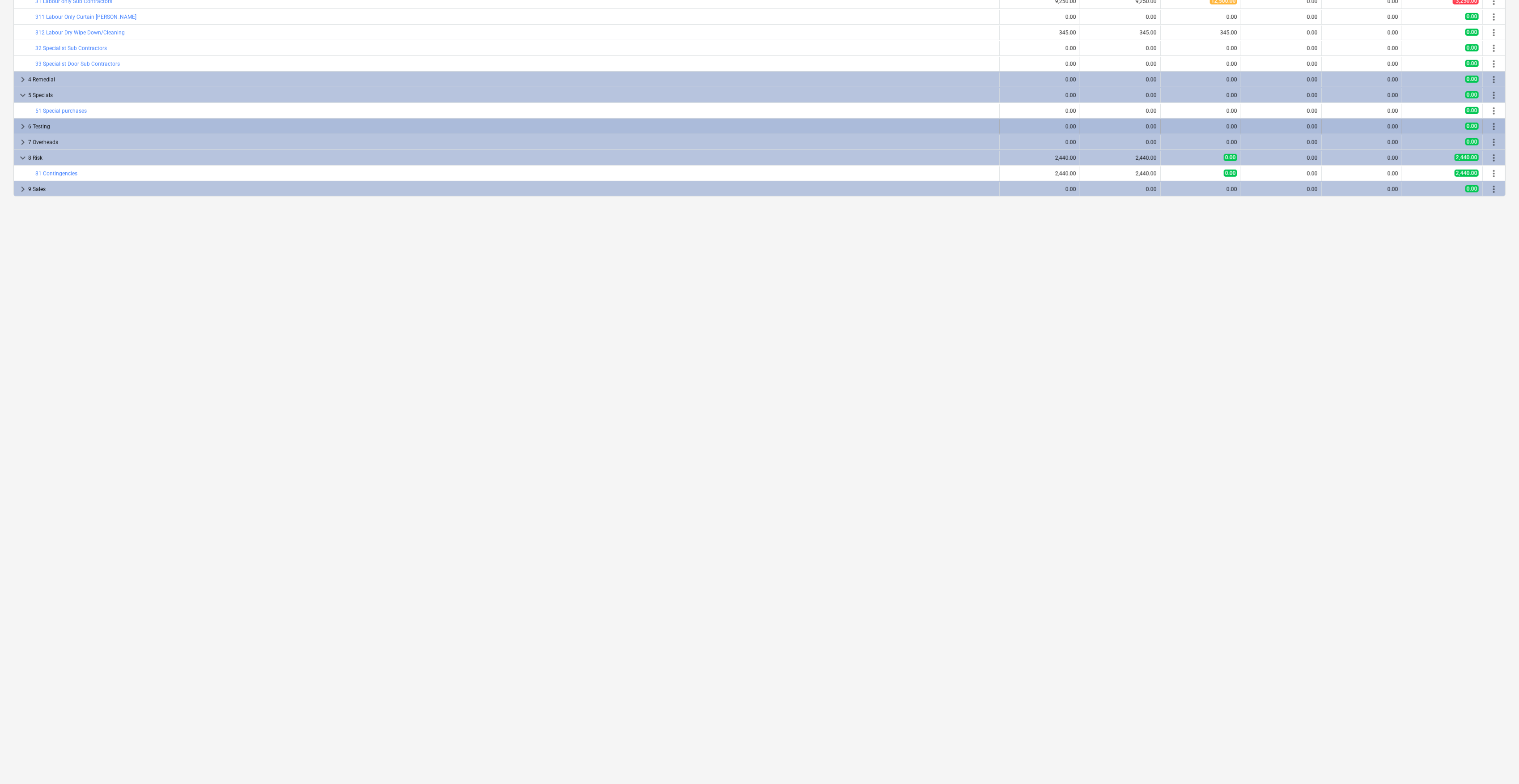
click at [35, 125] on div "6 Testing" at bounding box center [512, 126] width 967 height 14
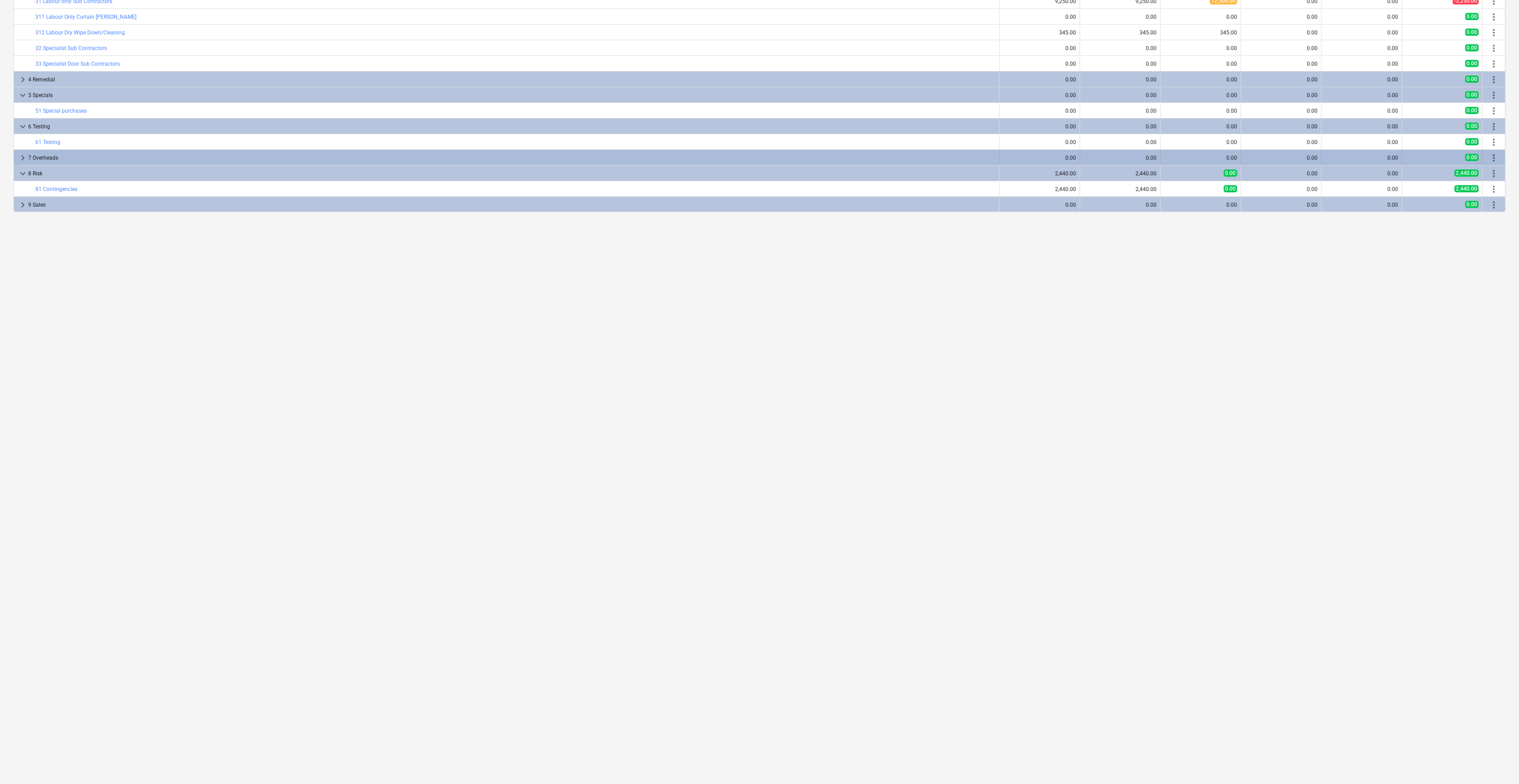
click at [20, 154] on span "keyboard_arrow_right" at bounding box center [23, 158] width 11 height 11
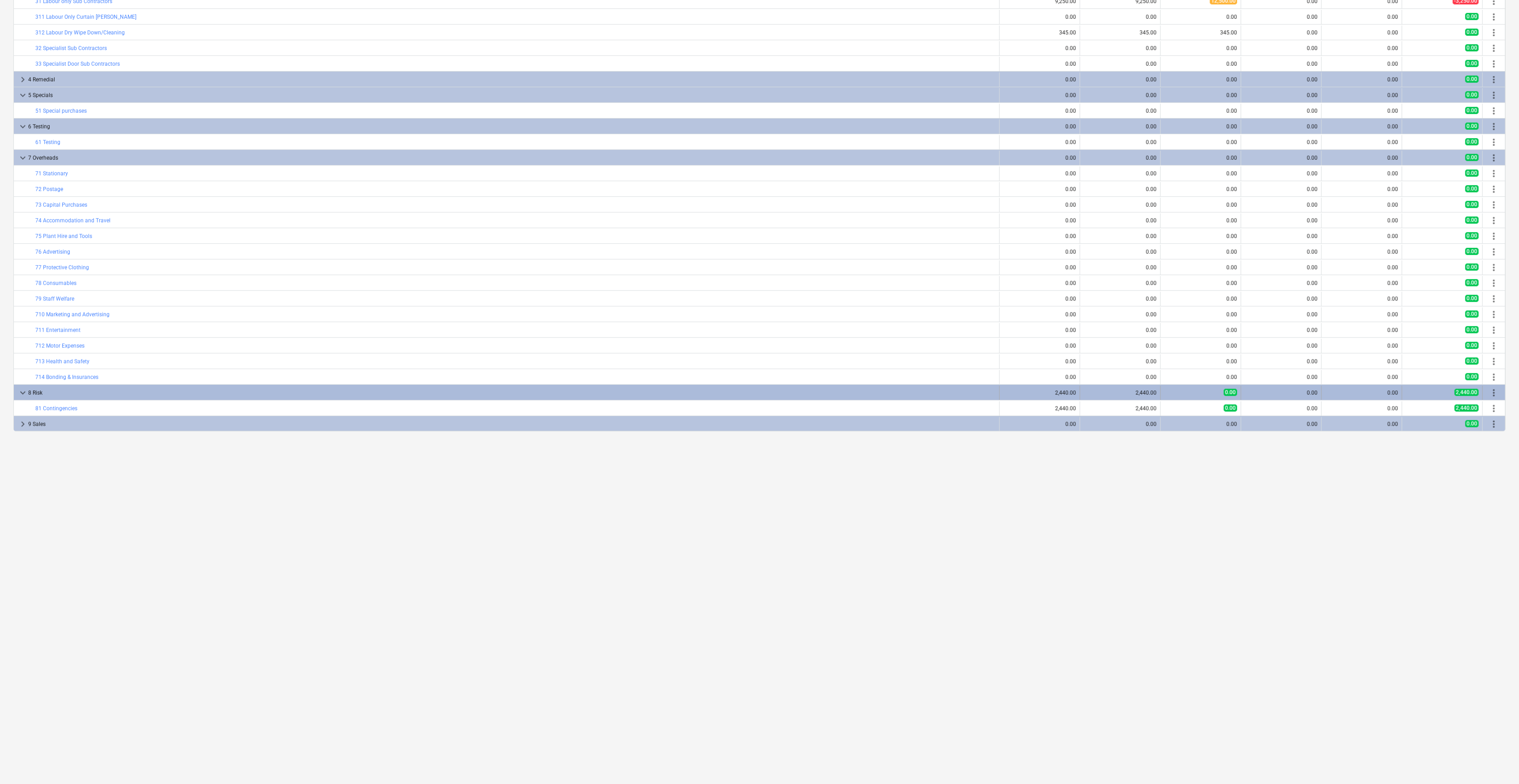
click at [23, 393] on span "keyboard_arrow_down" at bounding box center [23, 393] width 11 height 11
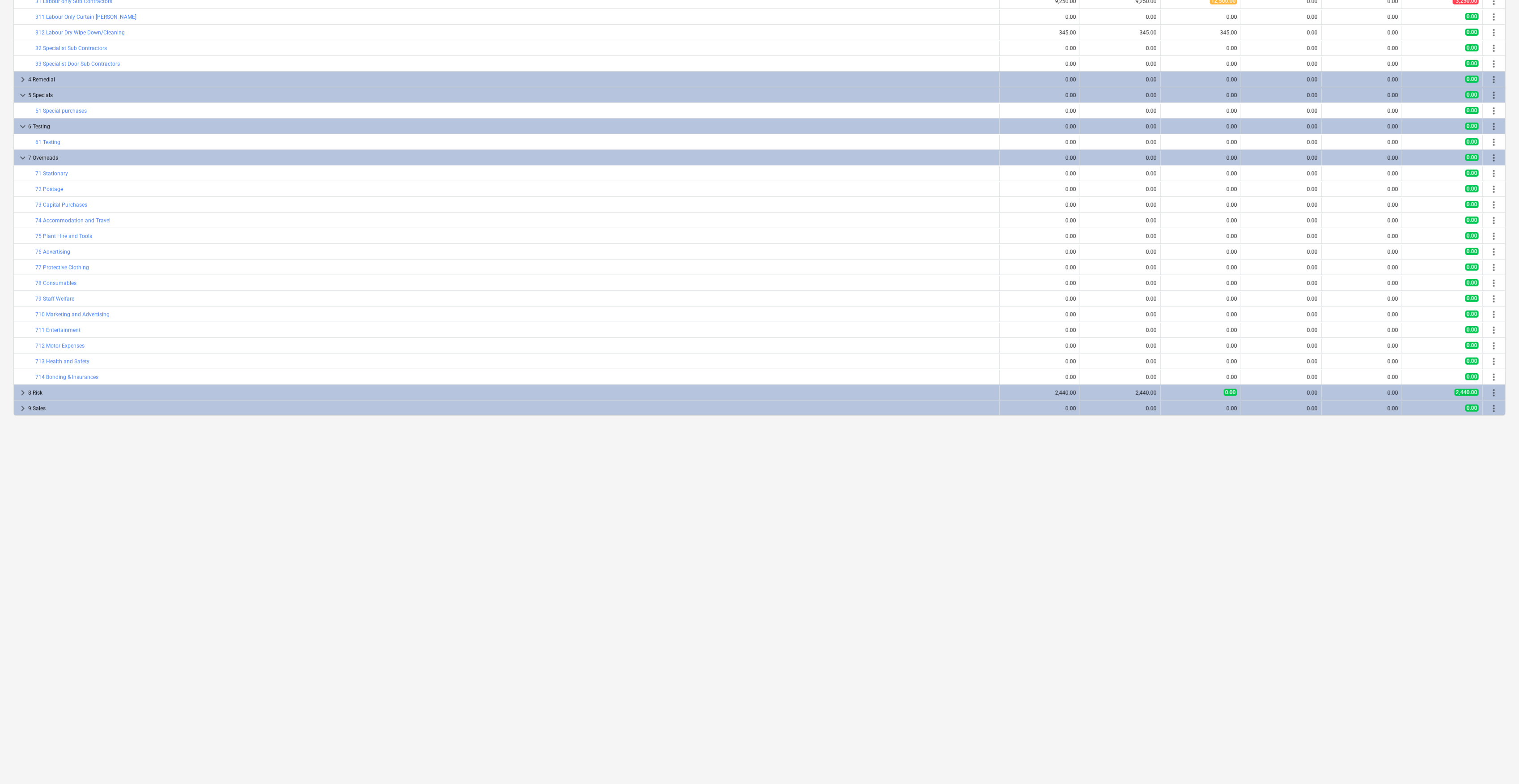
click at [23, 393] on span "keyboard_arrow_right" at bounding box center [23, 393] width 11 height 11
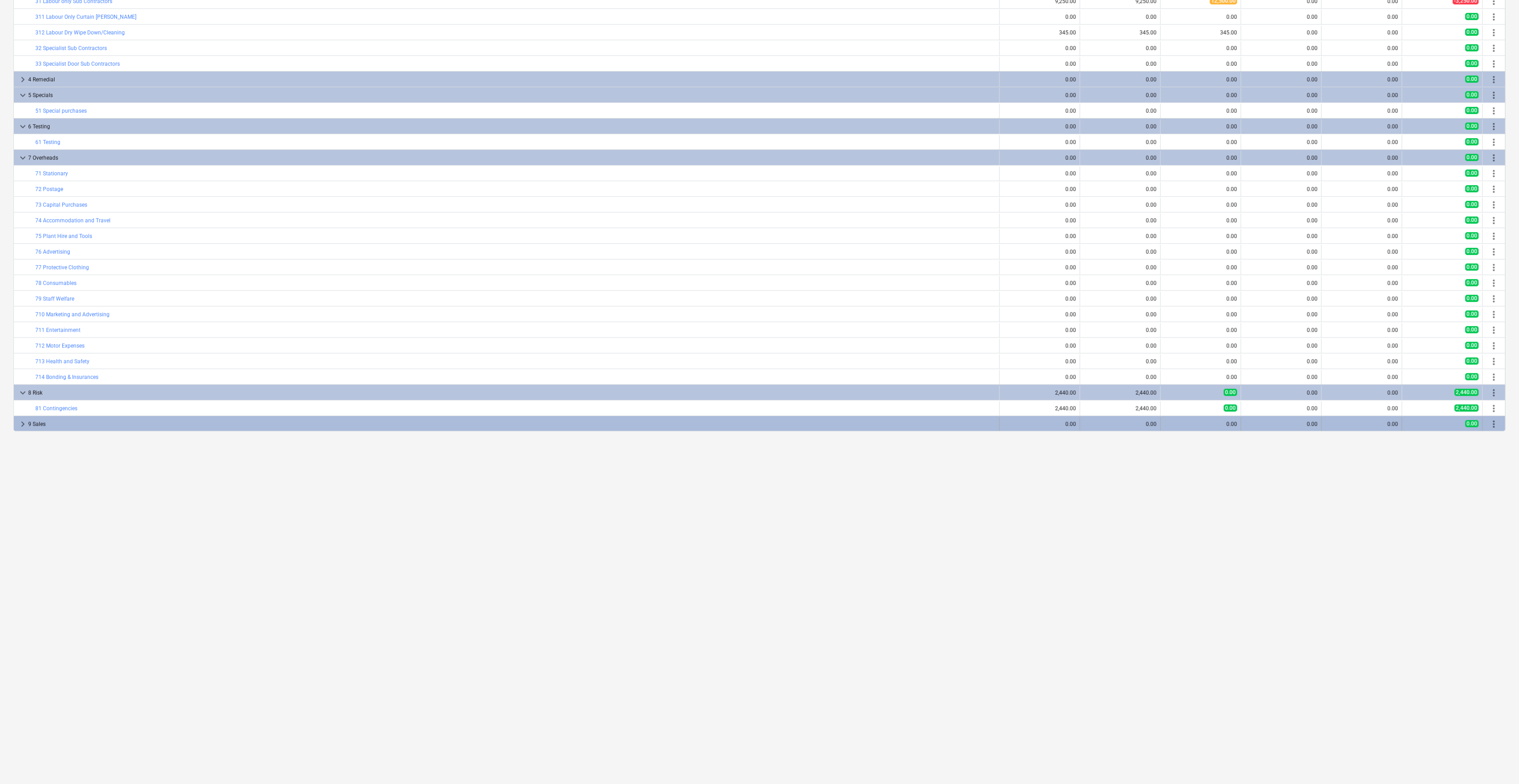
click at [19, 421] on span "keyboard_arrow_right" at bounding box center [23, 424] width 11 height 11
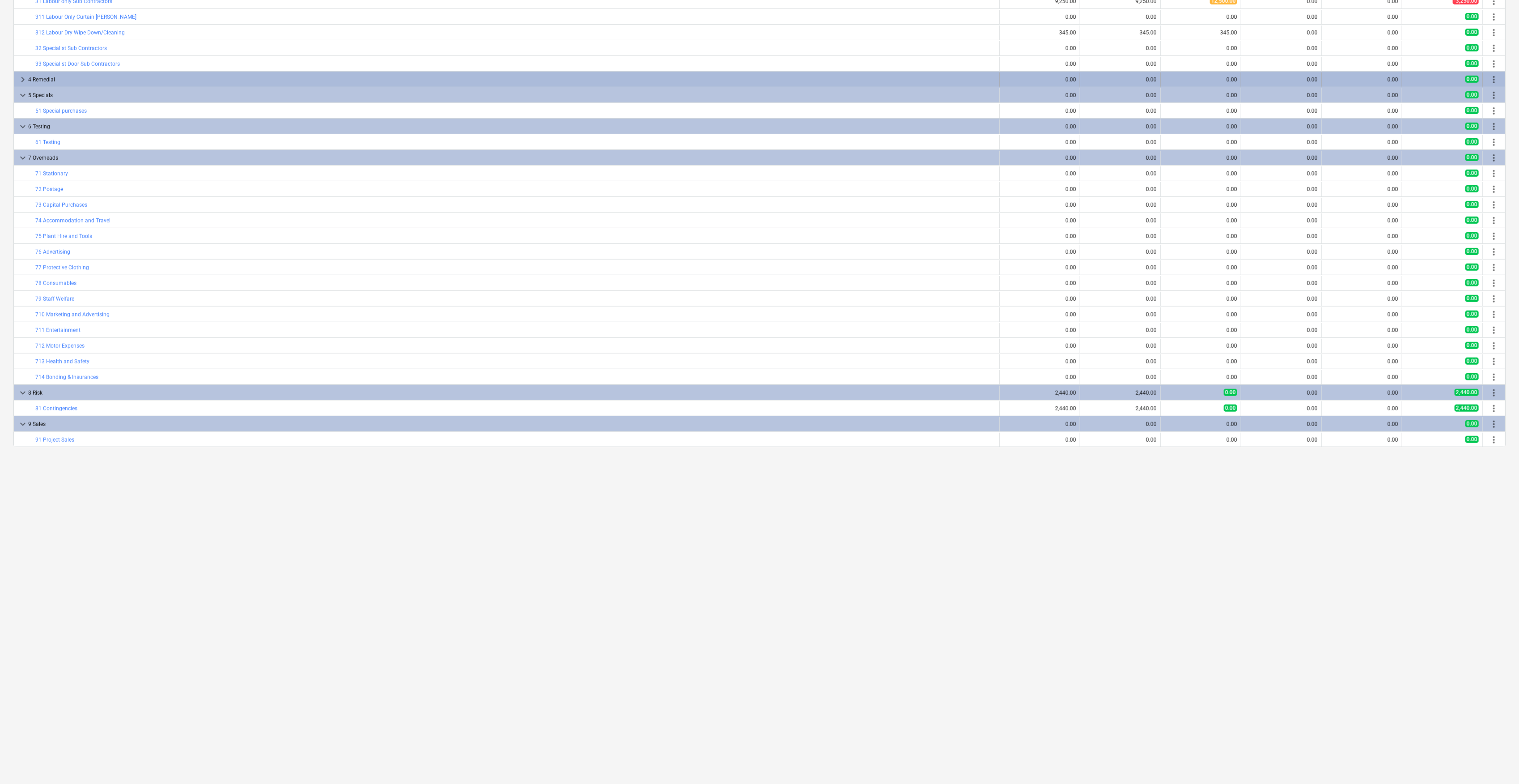
click at [23, 76] on span "keyboard_arrow_right" at bounding box center [23, 80] width 11 height 11
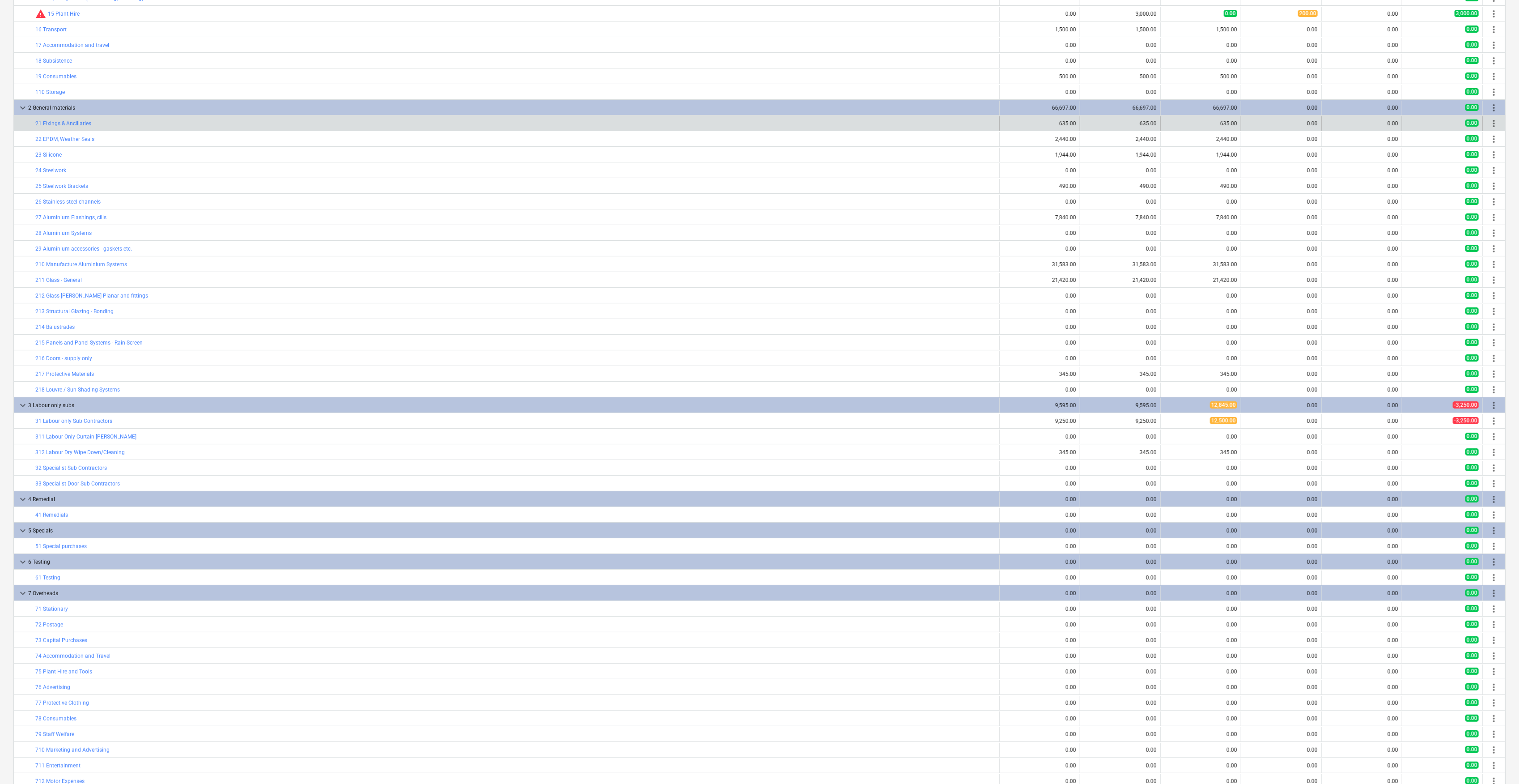
scroll to position [0, 0]
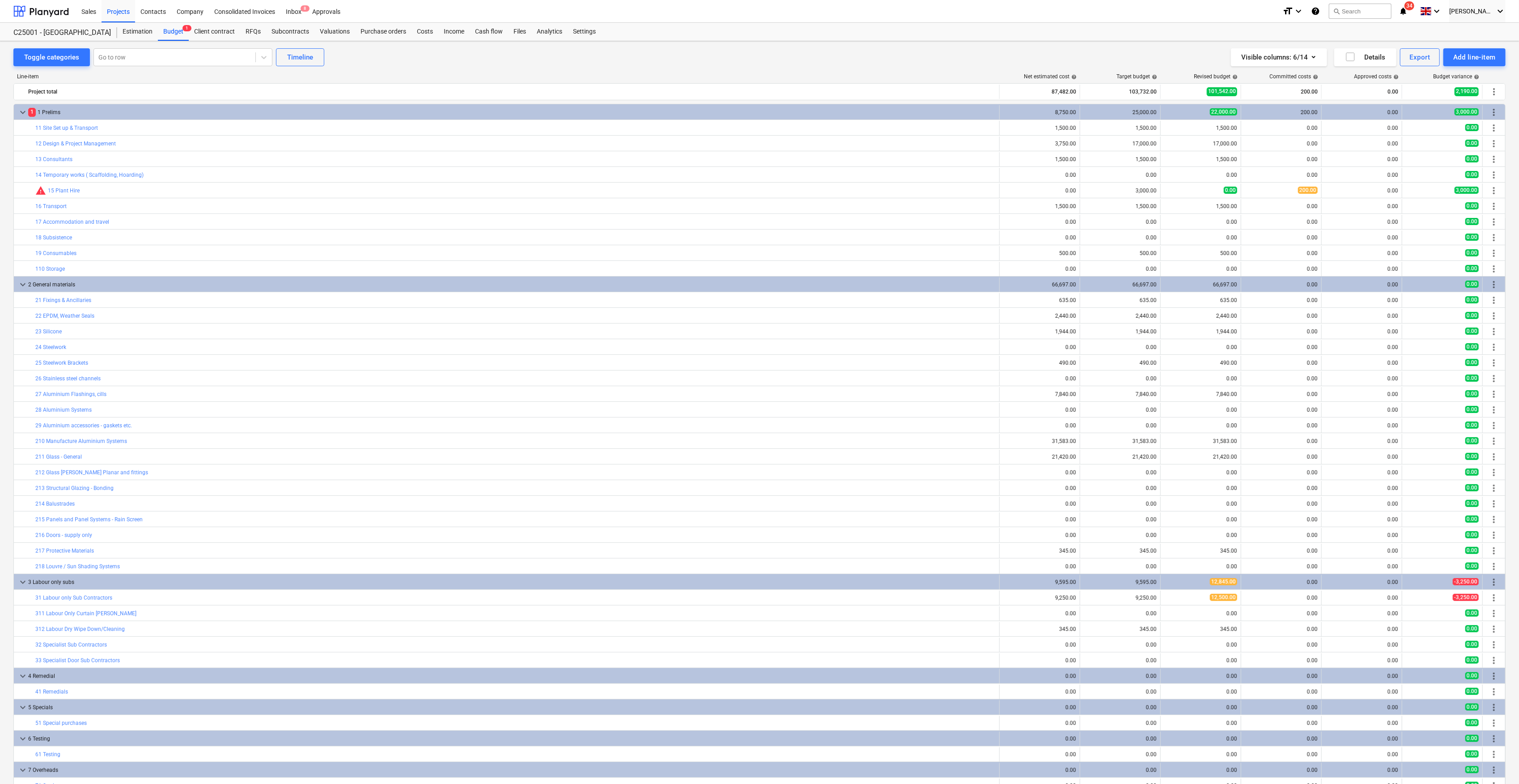
drag, startPoint x: 1435, startPoint y: 0, endPoint x: 1207, endPoint y: 20, distance: 228.9
click at [800, 20] on div "Sales Projects Contacts Company Consolidated Invoices Inbox 8 Approvals" at bounding box center [676, 11] width 1200 height 22
click at [800, 59] on div "Export" at bounding box center [1420, 57] width 20 height 12
click at [800, 81] on div "PDF" at bounding box center [1391, 79] width 100 height 16
